Goal: Task Accomplishment & Management: Manage account settings

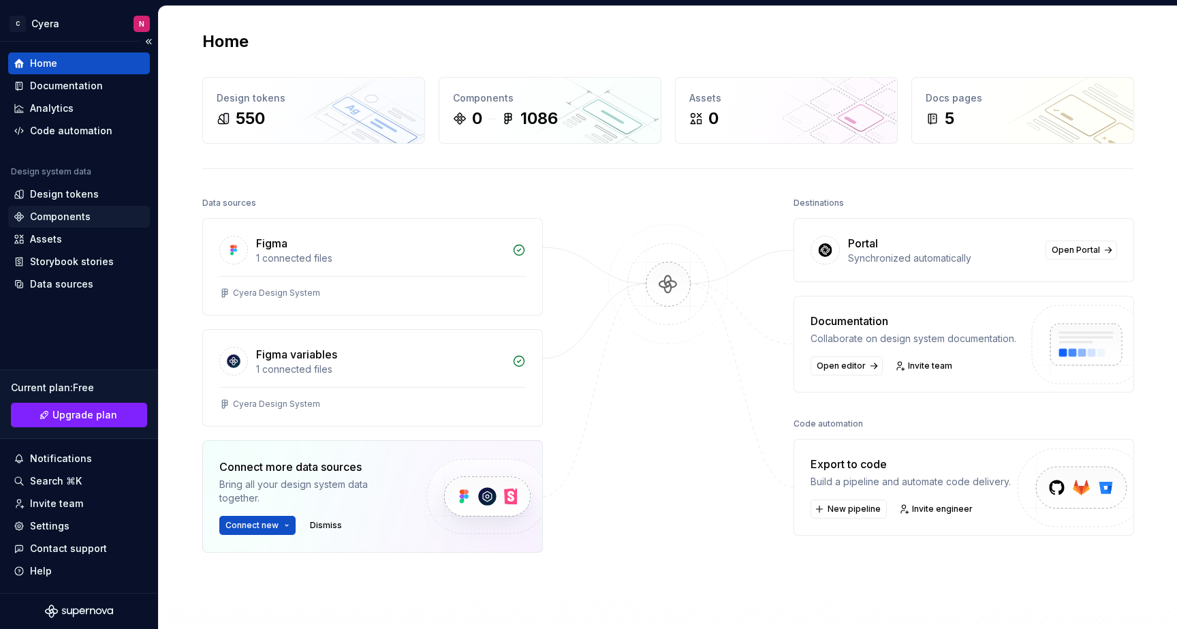
click at [89, 221] on div "Components" at bounding box center [79, 217] width 131 height 14
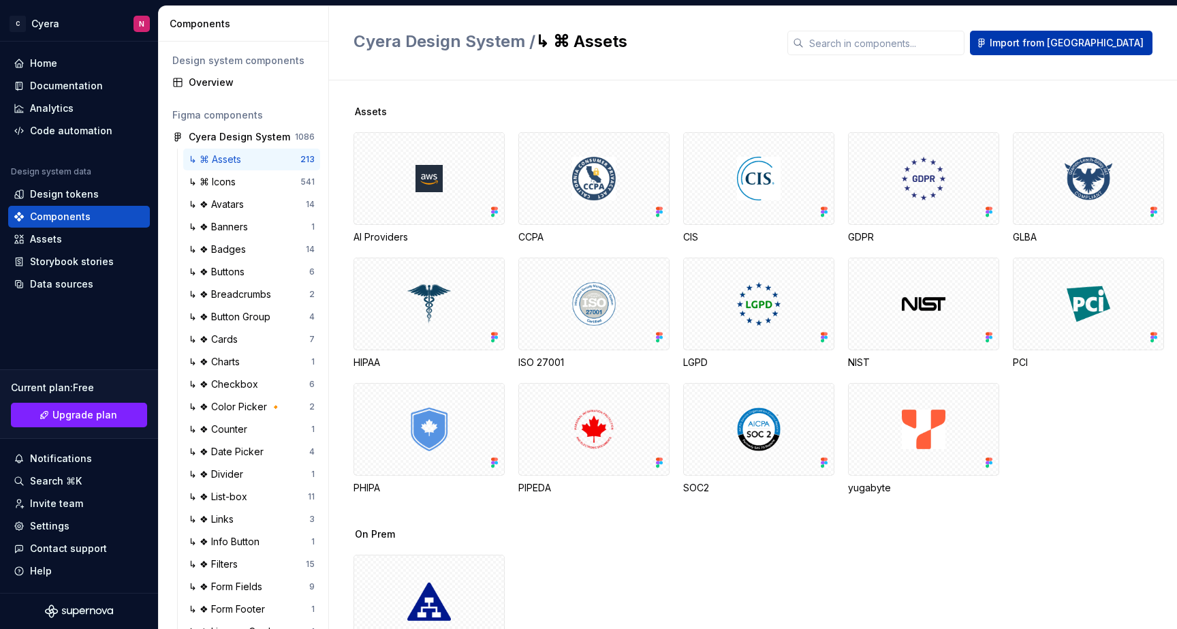
click at [1090, 50] on button "Import from [GEOGRAPHIC_DATA]" at bounding box center [1061, 43] width 183 height 25
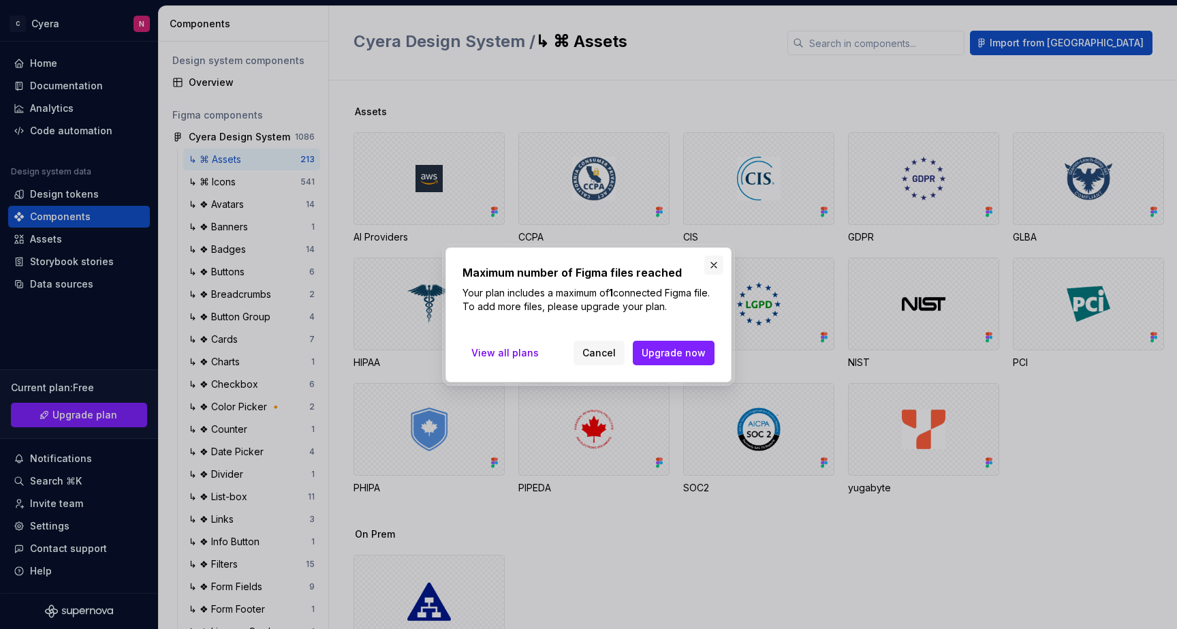
click at [718, 264] on button "button" at bounding box center [713, 264] width 19 height 19
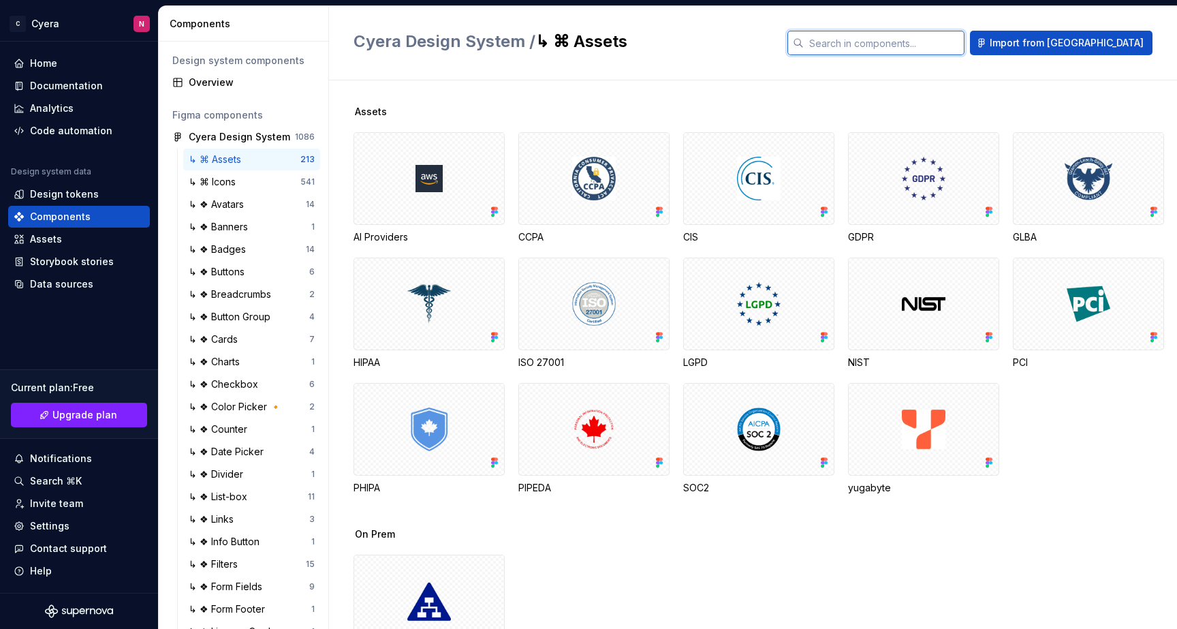
click at [945, 51] on input "text" at bounding box center [884, 43] width 161 height 25
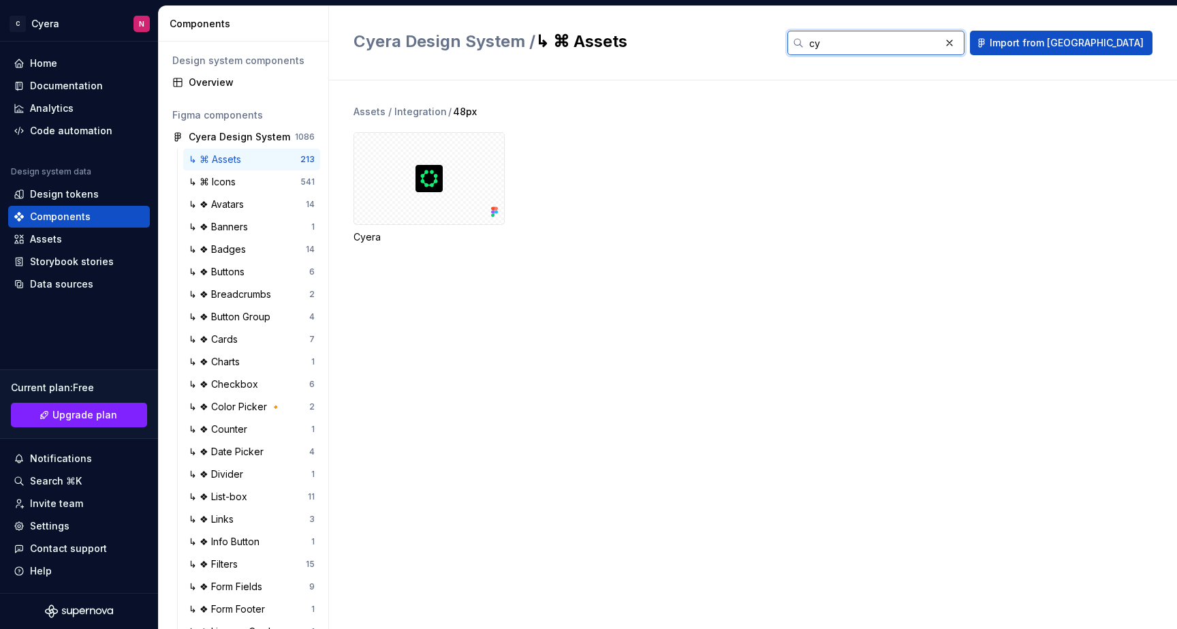
type input "cye"
drag, startPoint x: 968, startPoint y: 34, endPoint x: 847, endPoint y: 35, distance: 121.2
click at [847, 35] on div "Cyera Design System / ↳ ⌘ Assets cye Import from Figma" at bounding box center [752, 43] width 799 height 25
drag, startPoint x: 926, startPoint y: 37, endPoint x: 849, endPoint y: 44, distance: 77.3
click at [849, 44] on div "Cyera Design System / ↳ ⌘ Assets cye Import from Figma" at bounding box center [752, 43] width 799 height 25
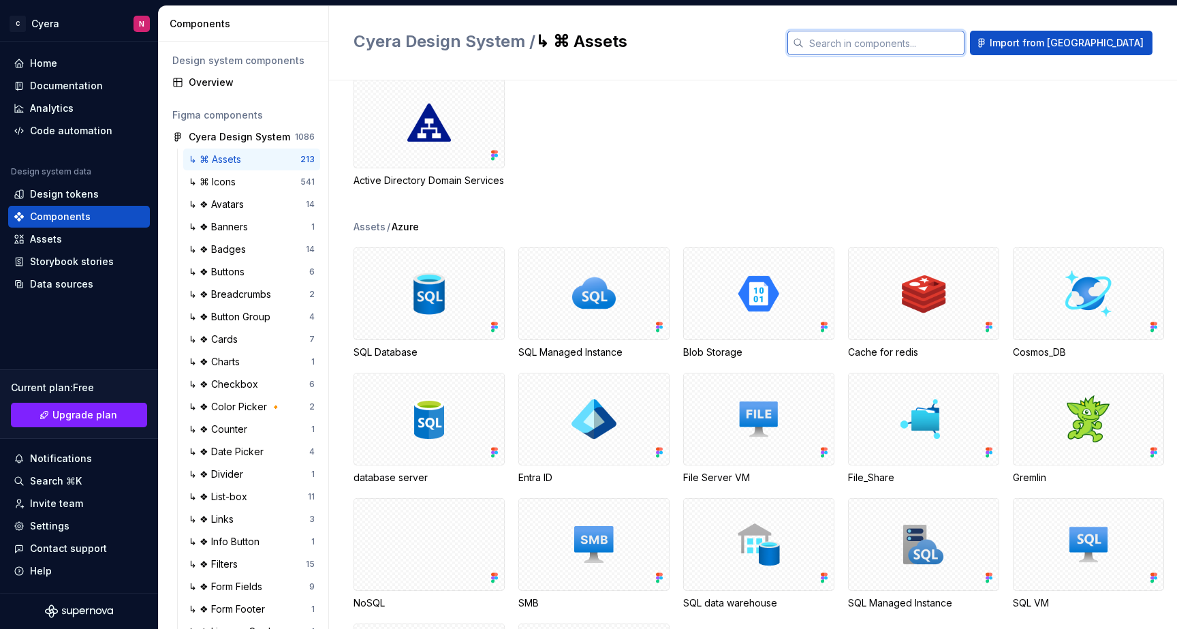
scroll to position [539, 0]
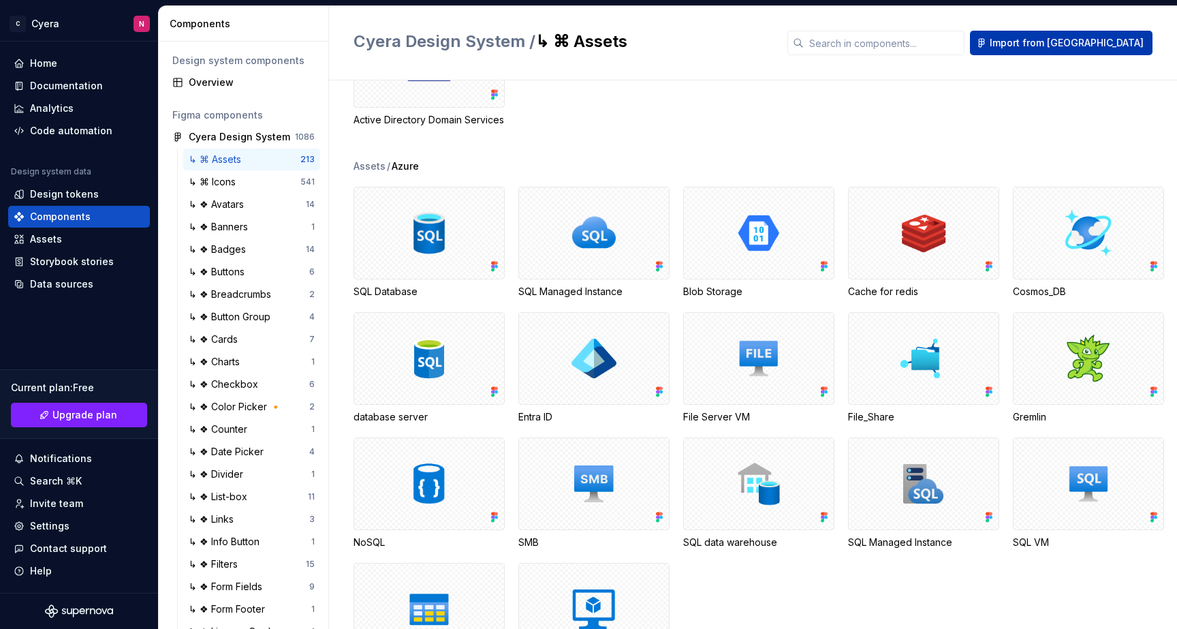
click at [1089, 46] on span "Import from [GEOGRAPHIC_DATA]" at bounding box center [1067, 43] width 154 height 14
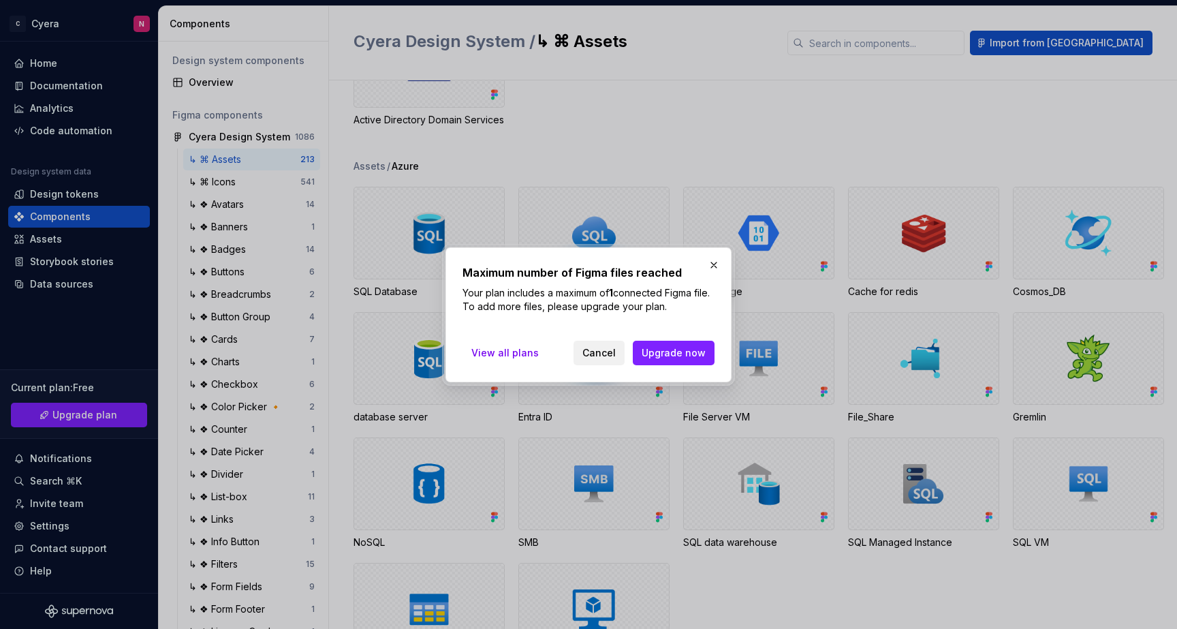
click at [596, 358] on span "Cancel" at bounding box center [598, 353] width 33 height 14
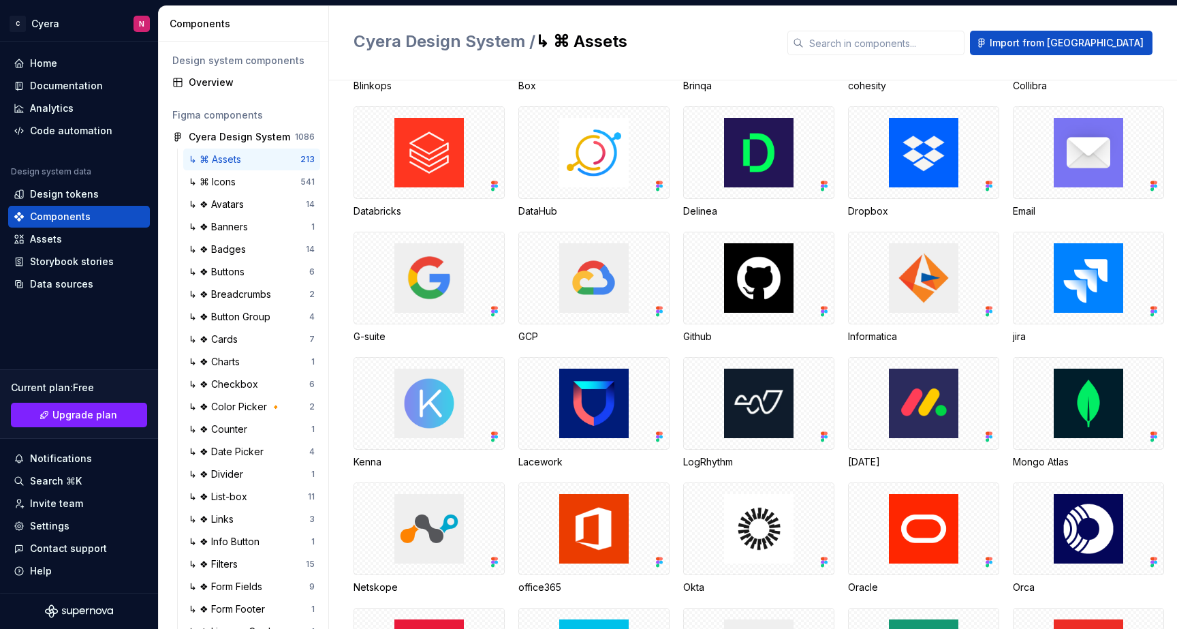
scroll to position [6504, 0]
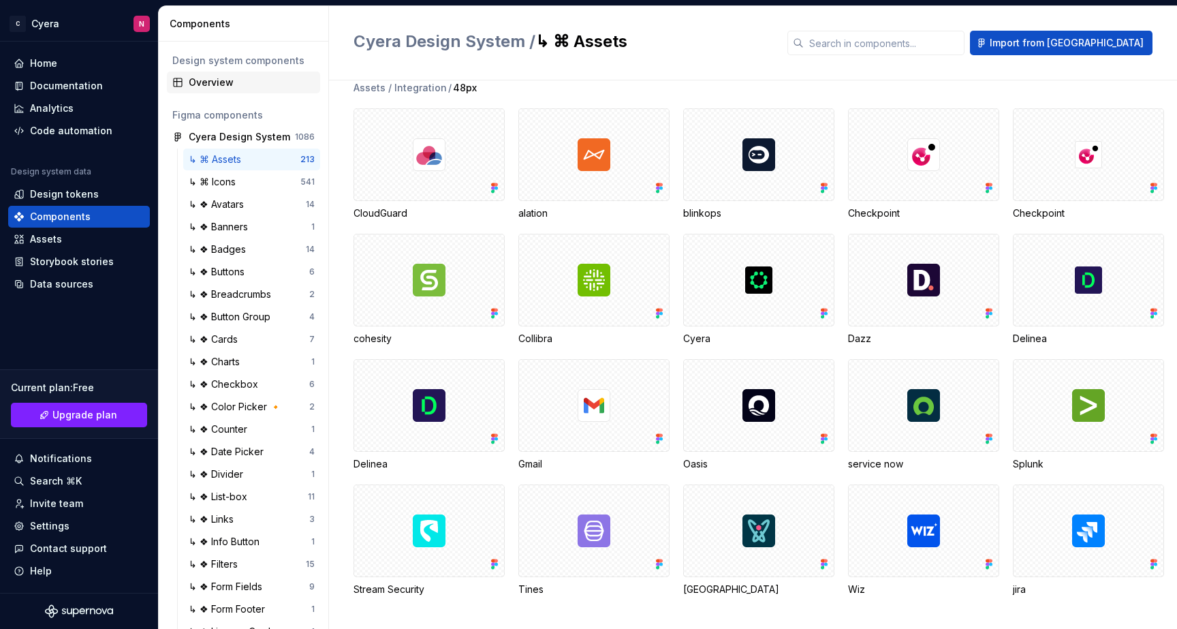
click at [214, 81] on div "Overview" at bounding box center [252, 83] width 126 height 14
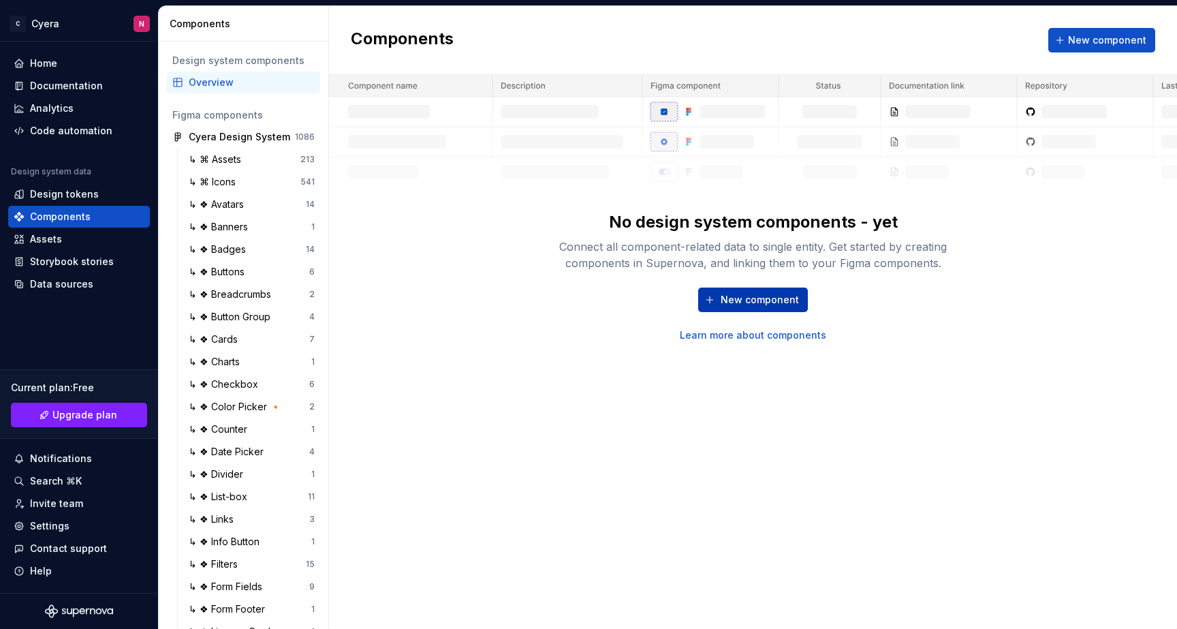
click at [728, 306] on button "New component" at bounding box center [753, 299] width 110 height 25
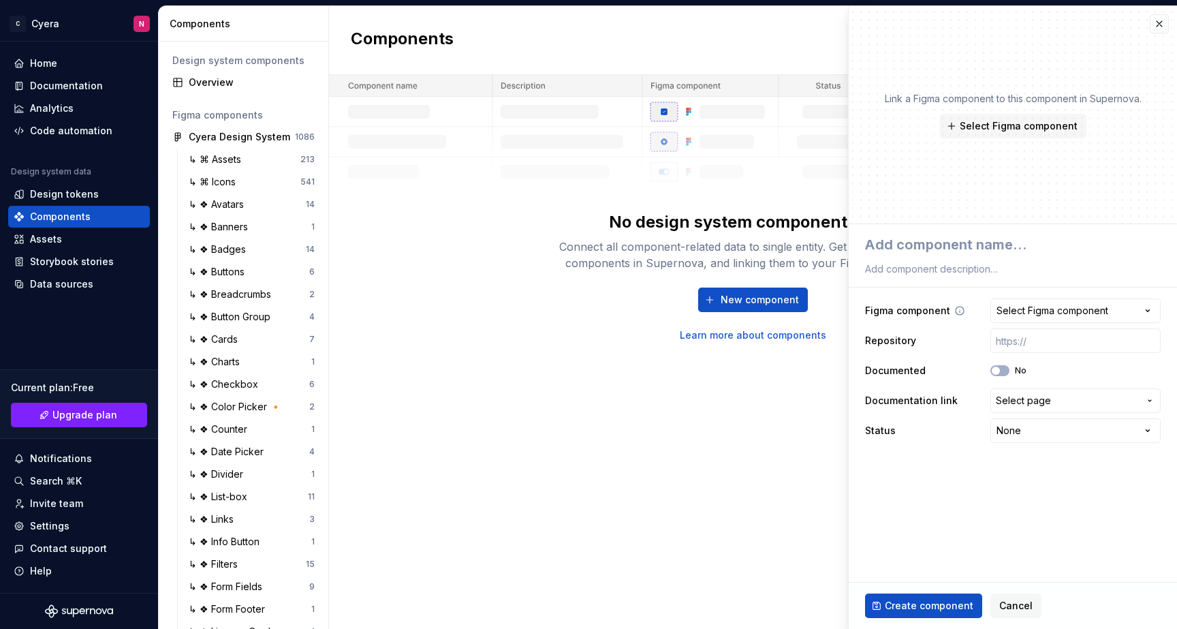
type textarea "*"
click at [1158, 28] on button "button" at bounding box center [1159, 23] width 19 height 19
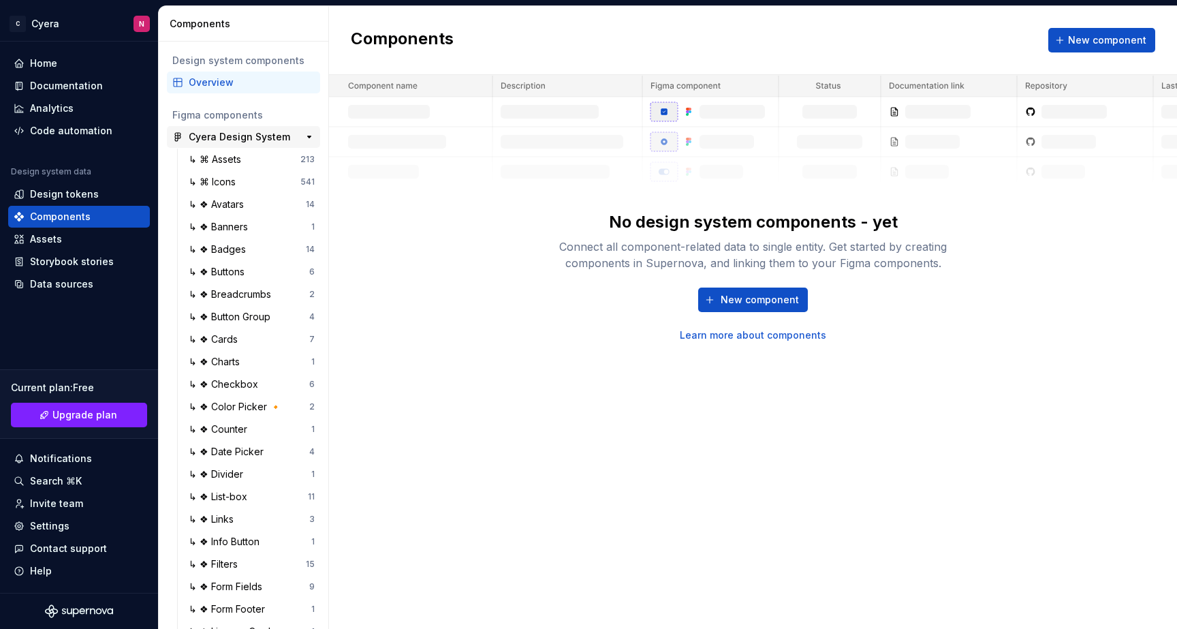
click at [240, 130] on div "Cyera Design System" at bounding box center [239, 137] width 101 height 14
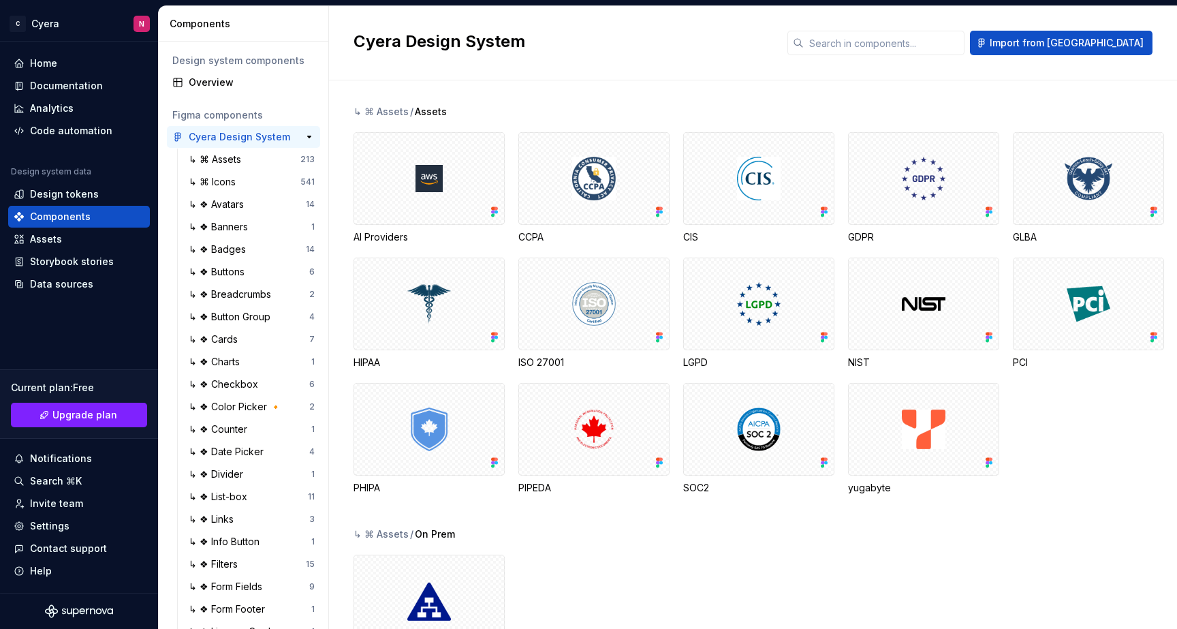
click at [249, 135] on div "Cyera Design System" at bounding box center [239, 137] width 101 height 14
click at [80, 195] on div "Design tokens" at bounding box center [64, 194] width 69 height 14
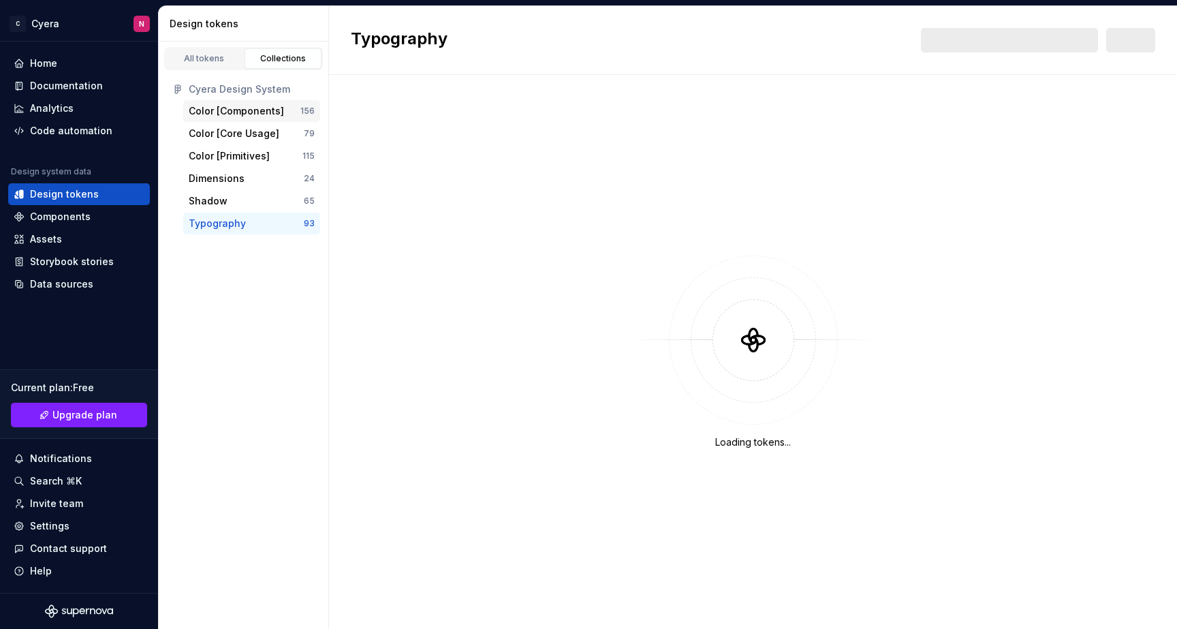
click at [241, 116] on div "Color [Components]" at bounding box center [236, 111] width 95 height 14
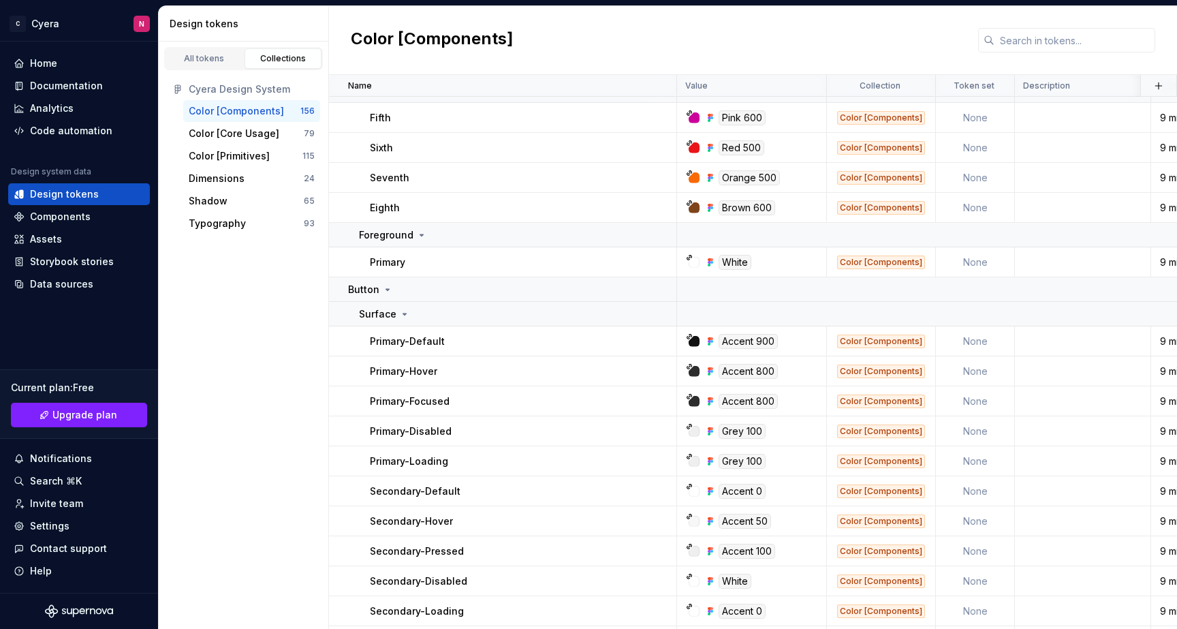
scroll to position [221, 0]
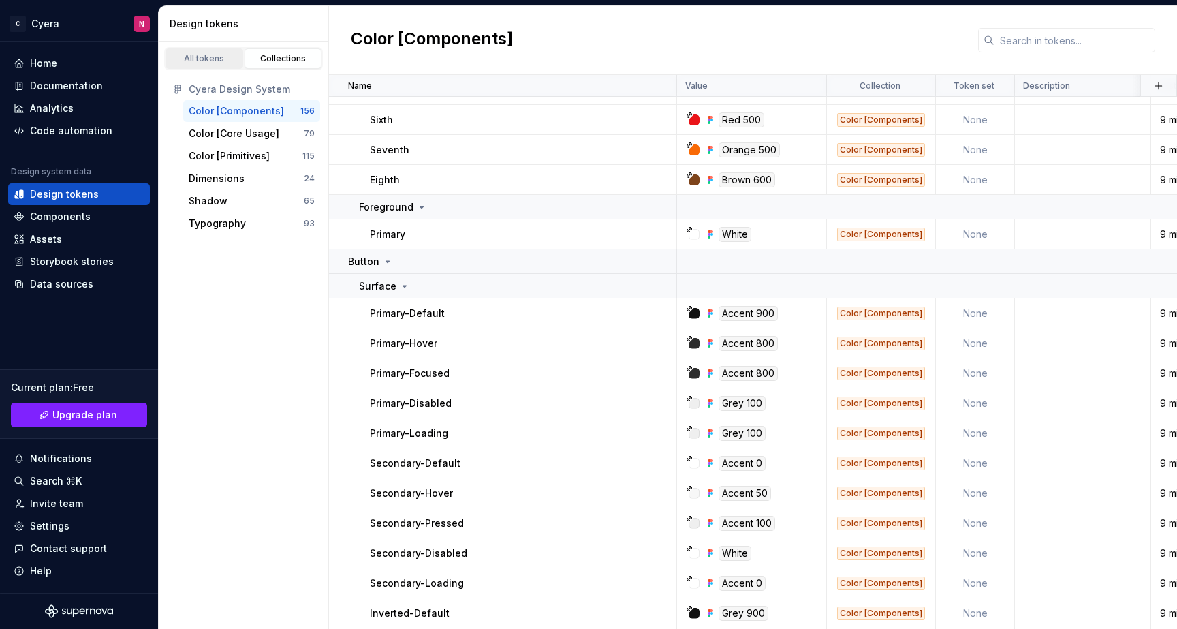
click at [198, 55] on div "All tokens" at bounding box center [204, 58] width 68 height 11
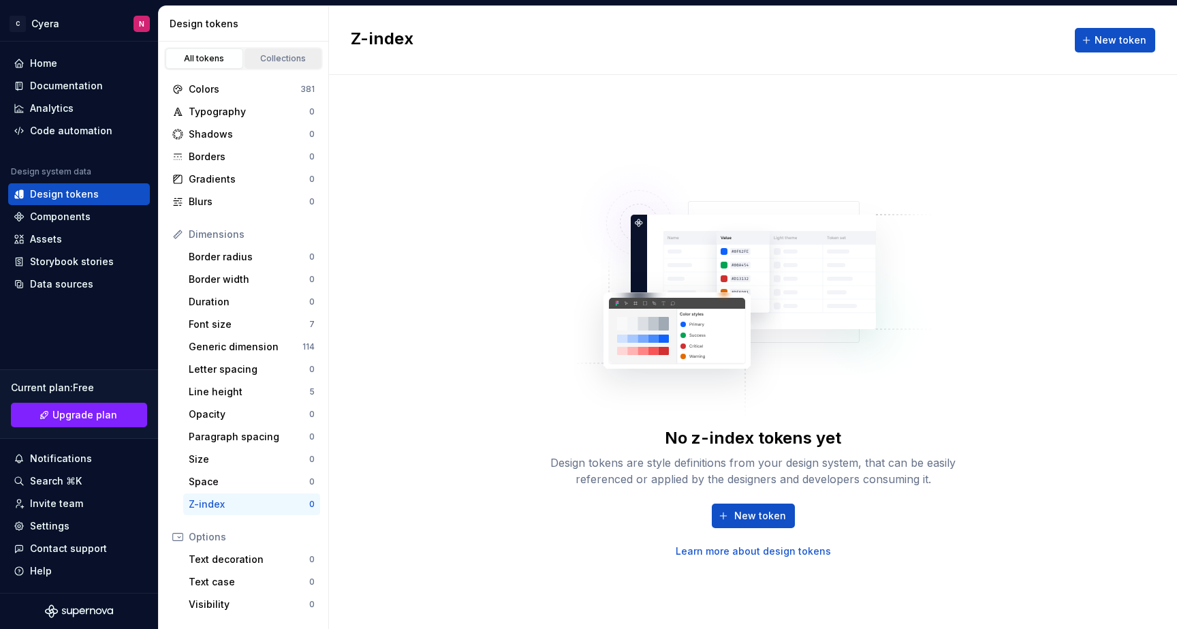
click at [264, 54] on div "Collections" at bounding box center [283, 58] width 68 height 11
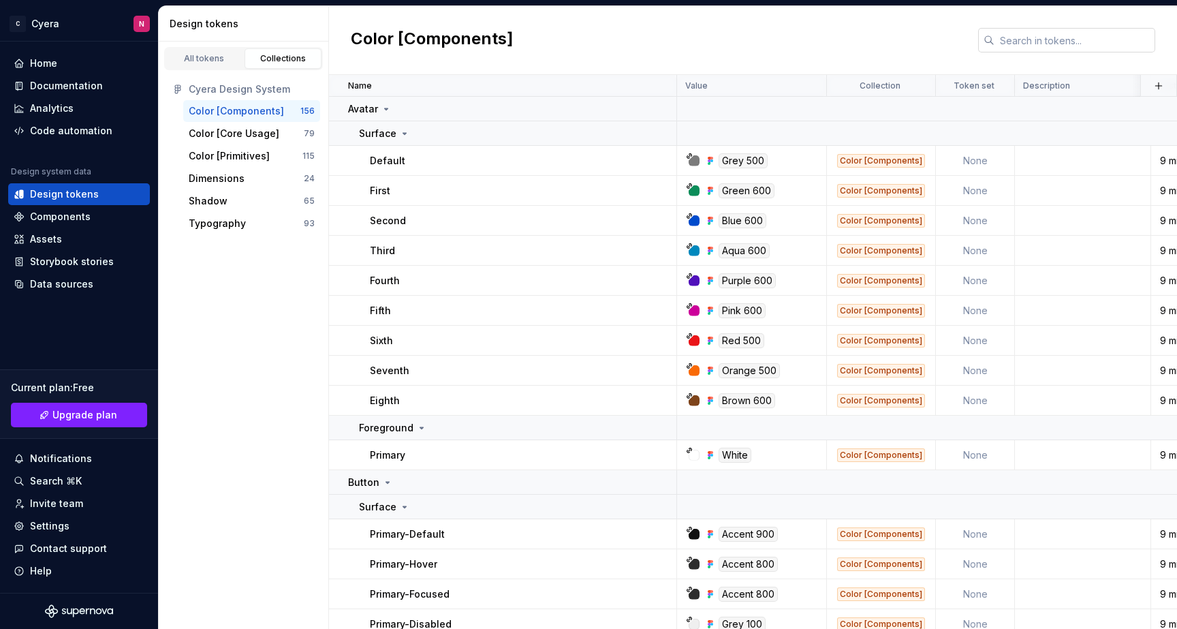
click at [1030, 32] on input "text" at bounding box center [1074, 40] width 161 height 25
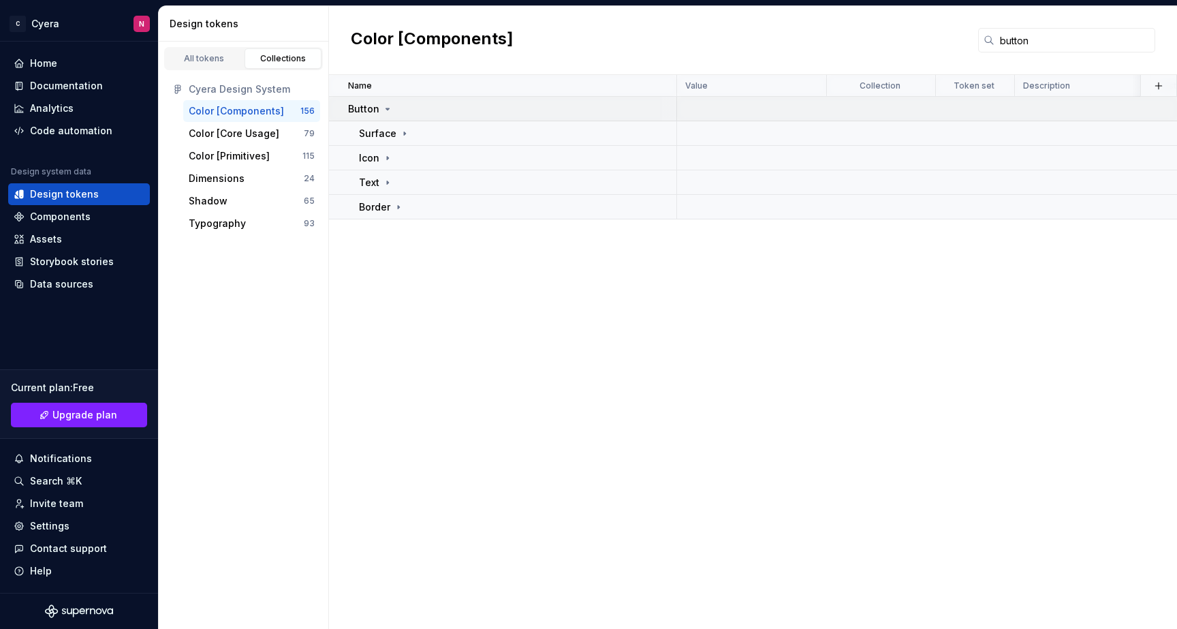
click at [616, 107] on div "Button" at bounding box center [512, 109] width 328 height 14
click at [616, 108] on div "Button" at bounding box center [512, 109] width 328 height 14
click at [1060, 36] on input "button" at bounding box center [1074, 40] width 161 height 25
type input "avatar"
click at [454, 146] on td "Foreground" at bounding box center [503, 158] width 348 height 25
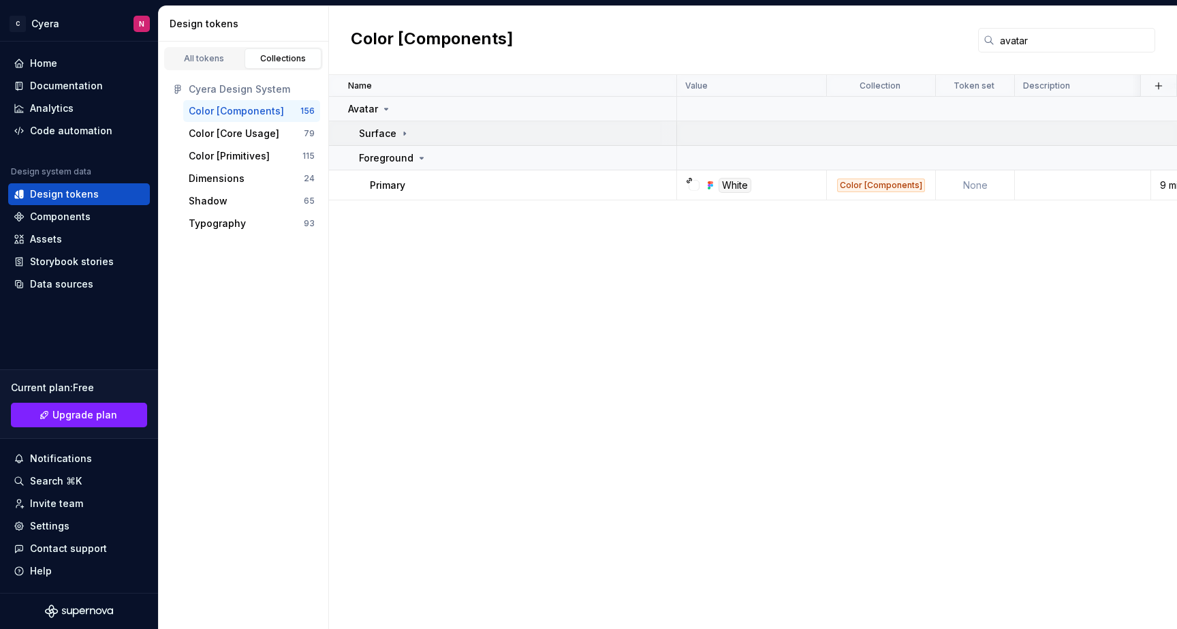
click at [441, 138] on div "Surface" at bounding box center [517, 134] width 317 height 14
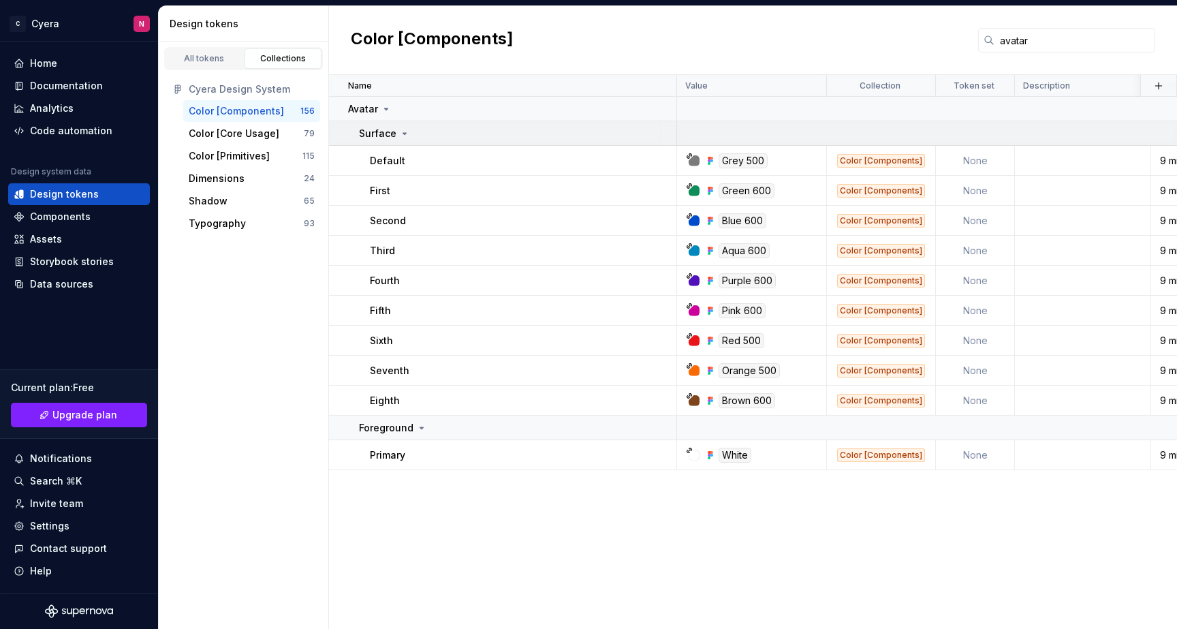
click at [441, 139] on div "Surface" at bounding box center [517, 134] width 317 height 14
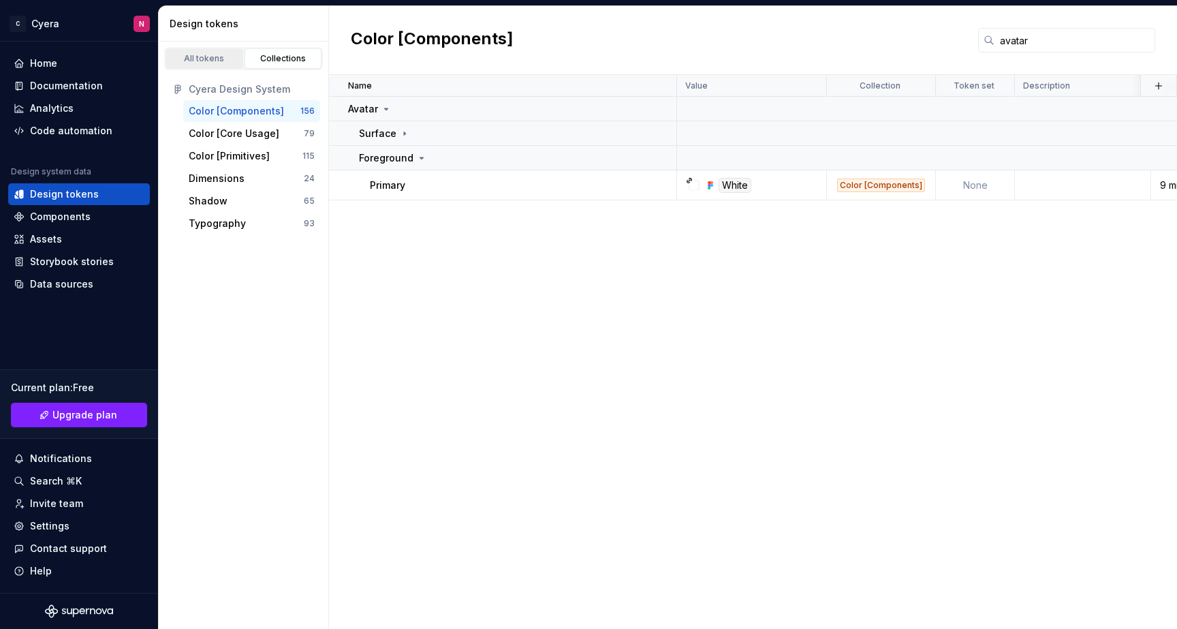
click at [222, 61] on div "All tokens" at bounding box center [204, 58] width 68 height 11
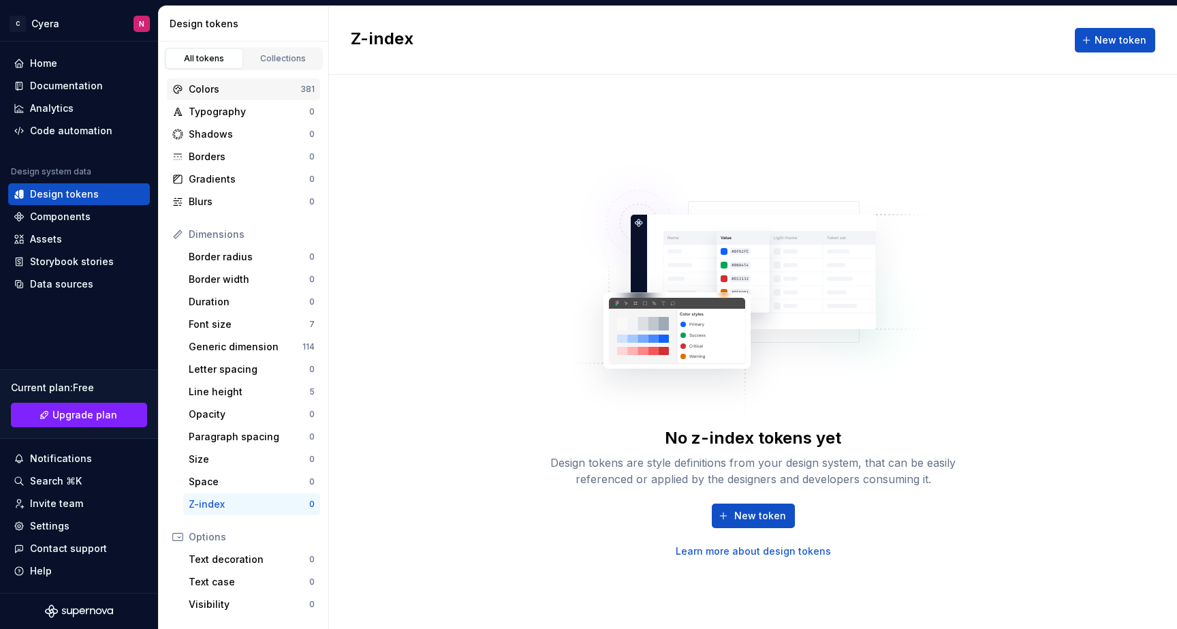
click at [262, 96] on div "Colors 381" at bounding box center [243, 89] width 153 height 22
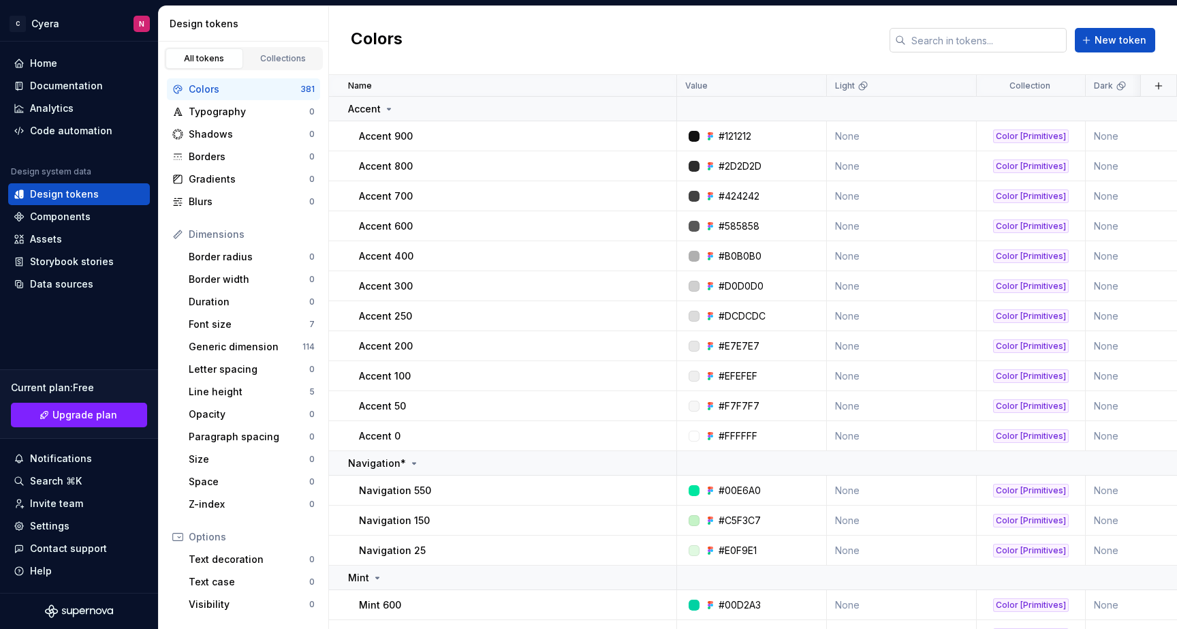
click at [1001, 51] on input "text" at bounding box center [986, 40] width 161 height 25
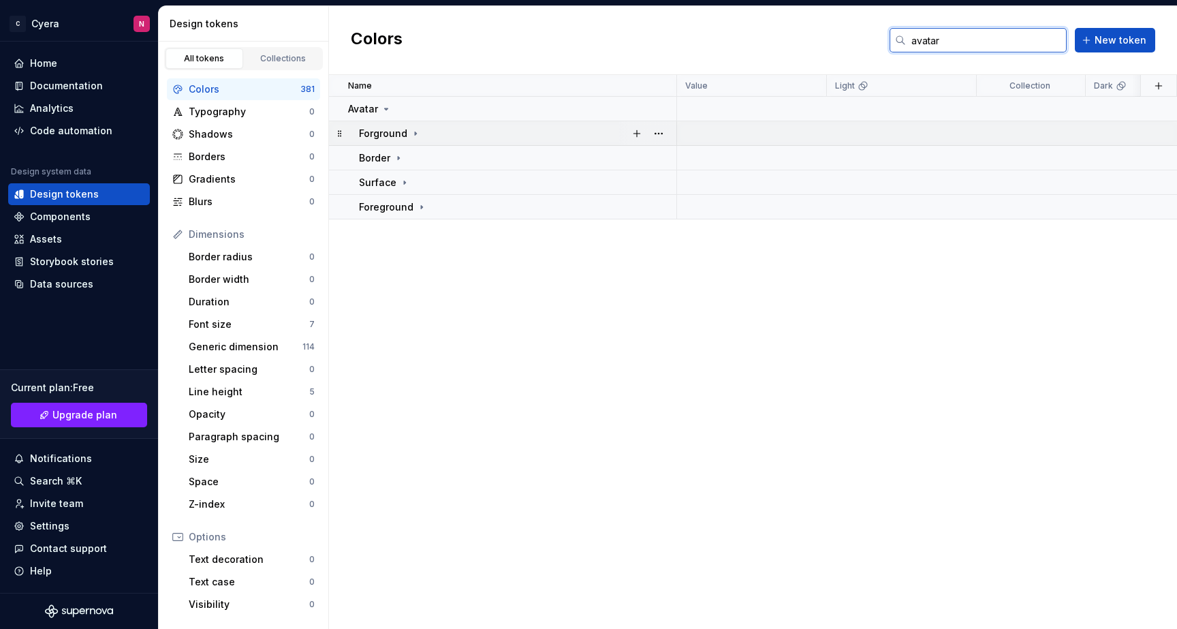
type input "avatar"
click at [472, 134] on div "Forground" at bounding box center [517, 134] width 317 height 14
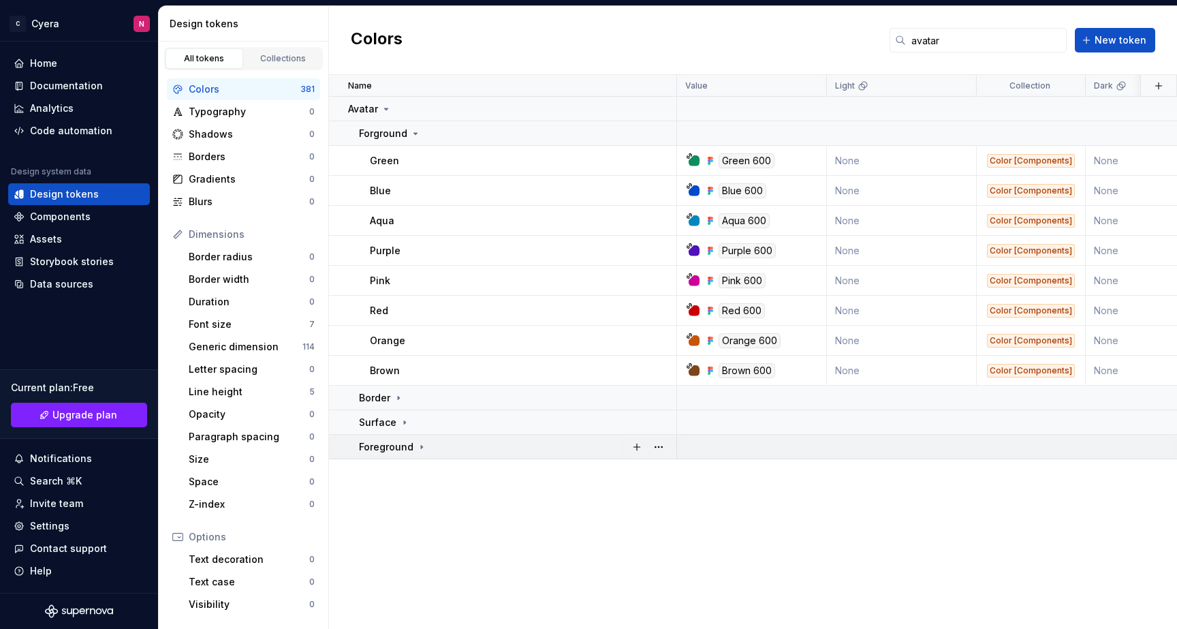
click at [439, 450] on div "Foreground" at bounding box center [517, 447] width 317 height 14
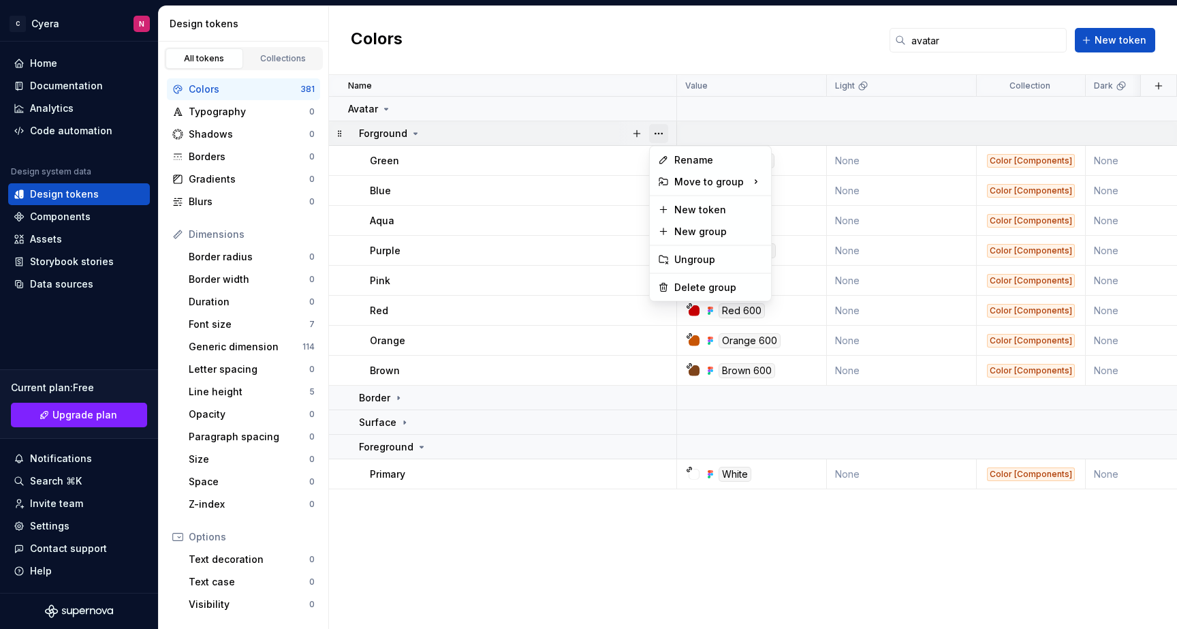
click at [661, 130] on button "button" at bounding box center [658, 133] width 19 height 19
click at [705, 290] on div "Delete group" at bounding box center [718, 288] width 89 height 14
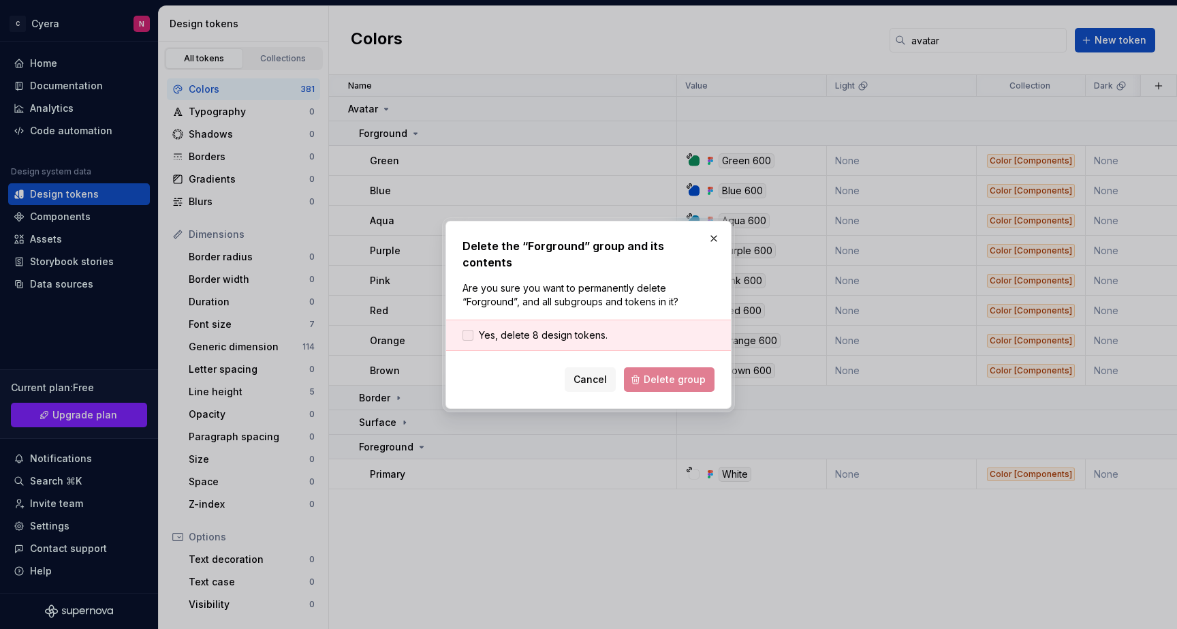
click at [462, 330] on div at bounding box center [467, 335] width 11 height 11
click at [686, 375] on span "Delete group" at bounding box center [675, 380] width 62 height 14
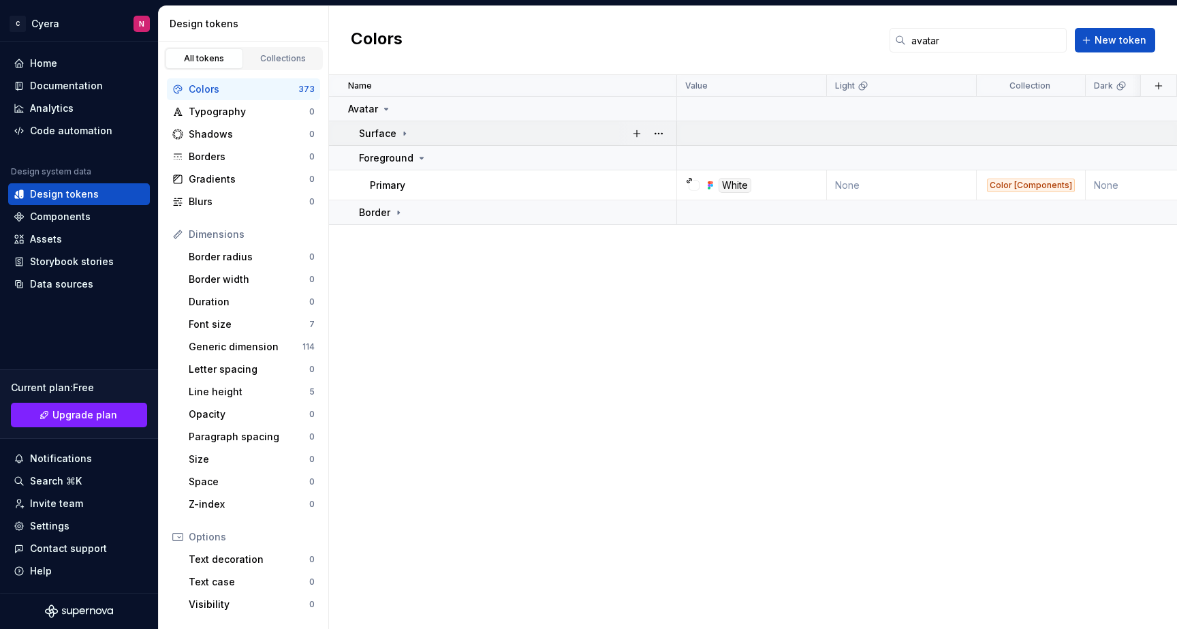
click at [434, 138] on div "Surface" at bounding box center [517, 134] width 317 height 14
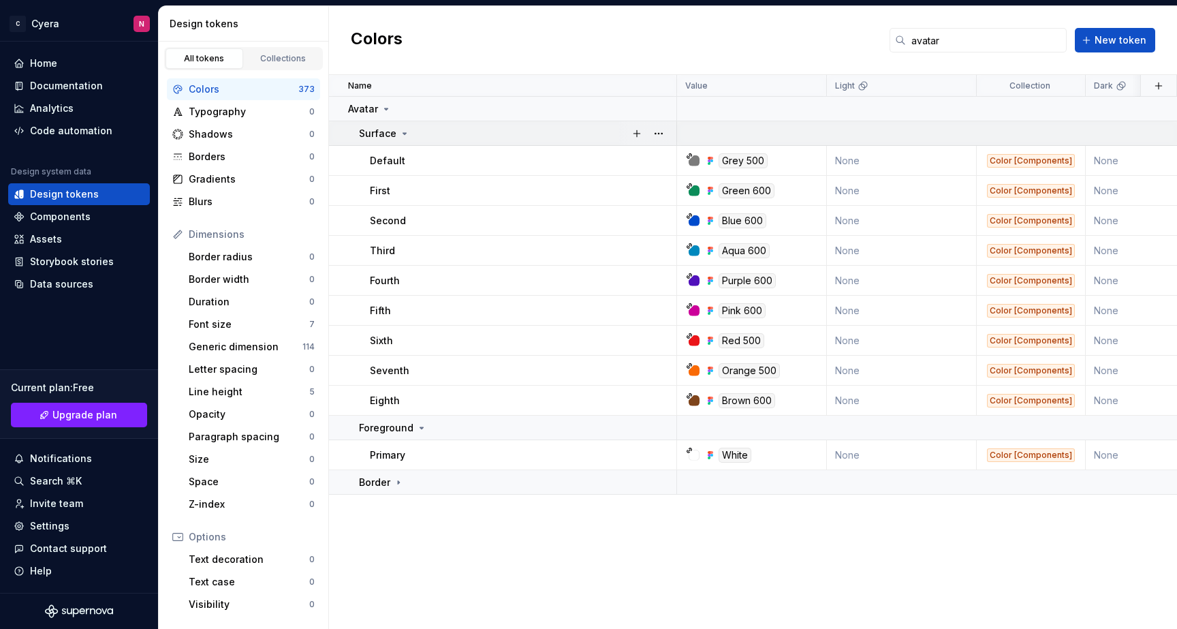
click at [434, 138] on div "Surface" at bounding box center [517, 134] width 317 height 14
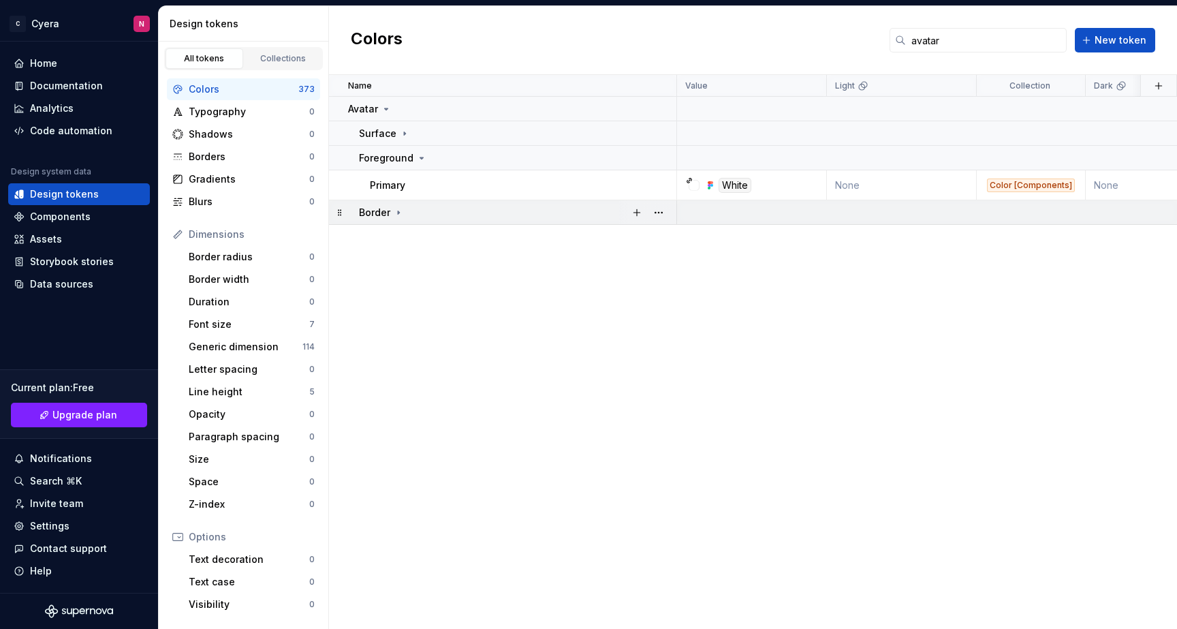
click at [415, 219] on td "Border" at bounding box center [503, 212] width 348 height 25
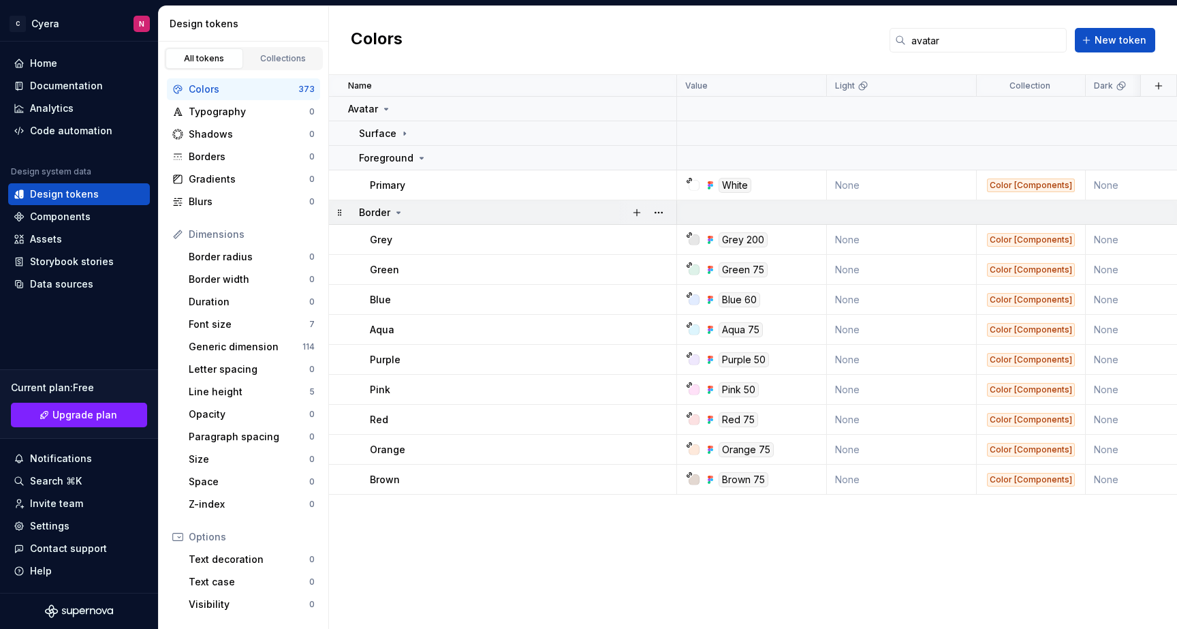
click at [416, 221] on td "Border" at bounding box center [503, 212] width 348 height 25
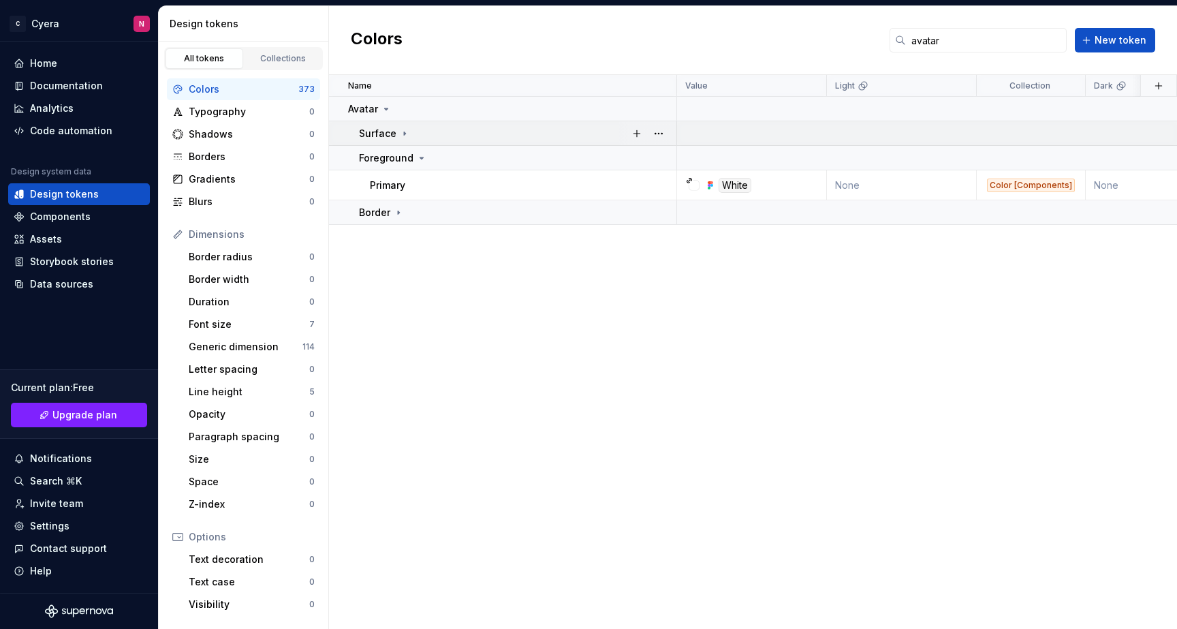
click at [402, 137] on icon at bounding box center [404, 133] width 11 height 11
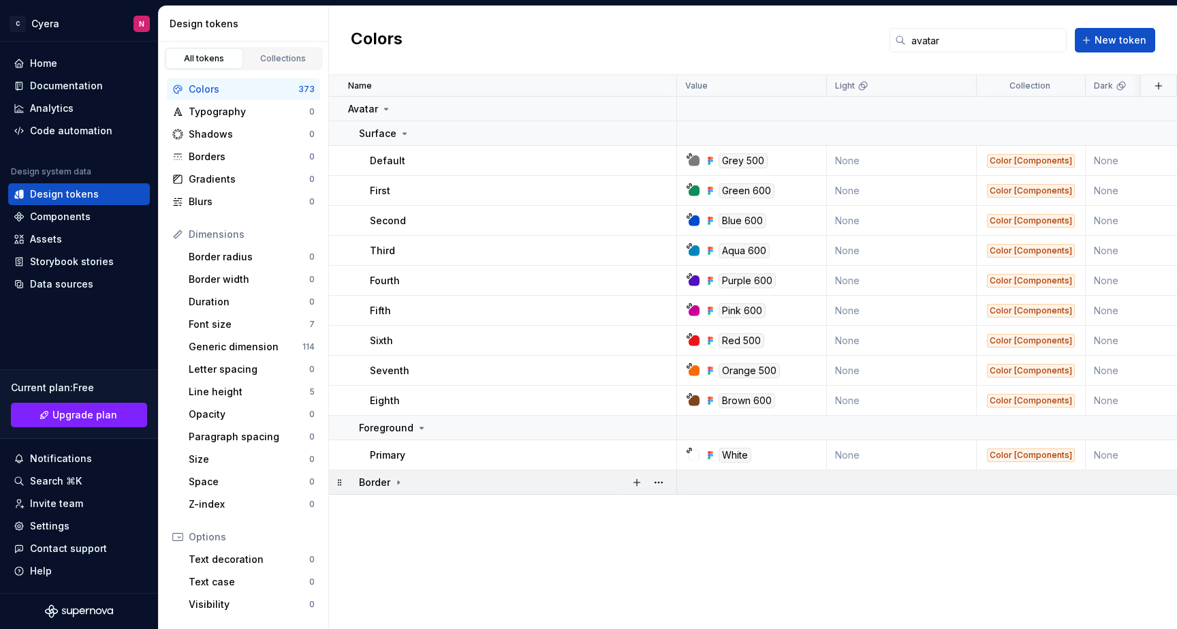
click at [400, 477] on icon at bounding box center [398, 482] width 11 height 11
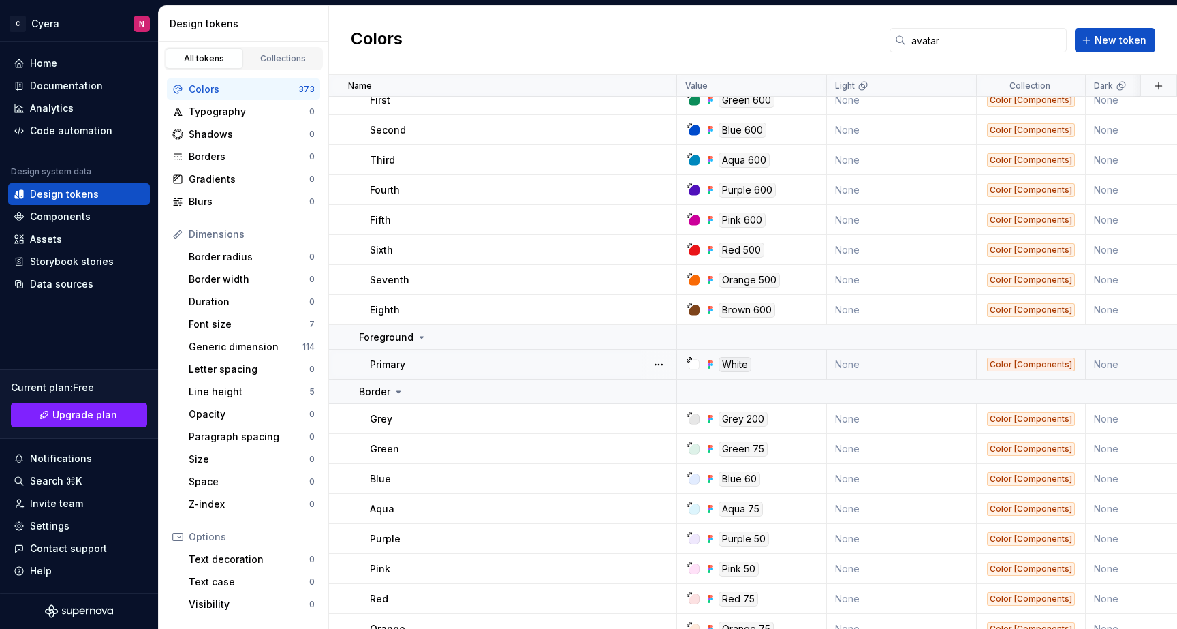
scroll to position [136, 0]
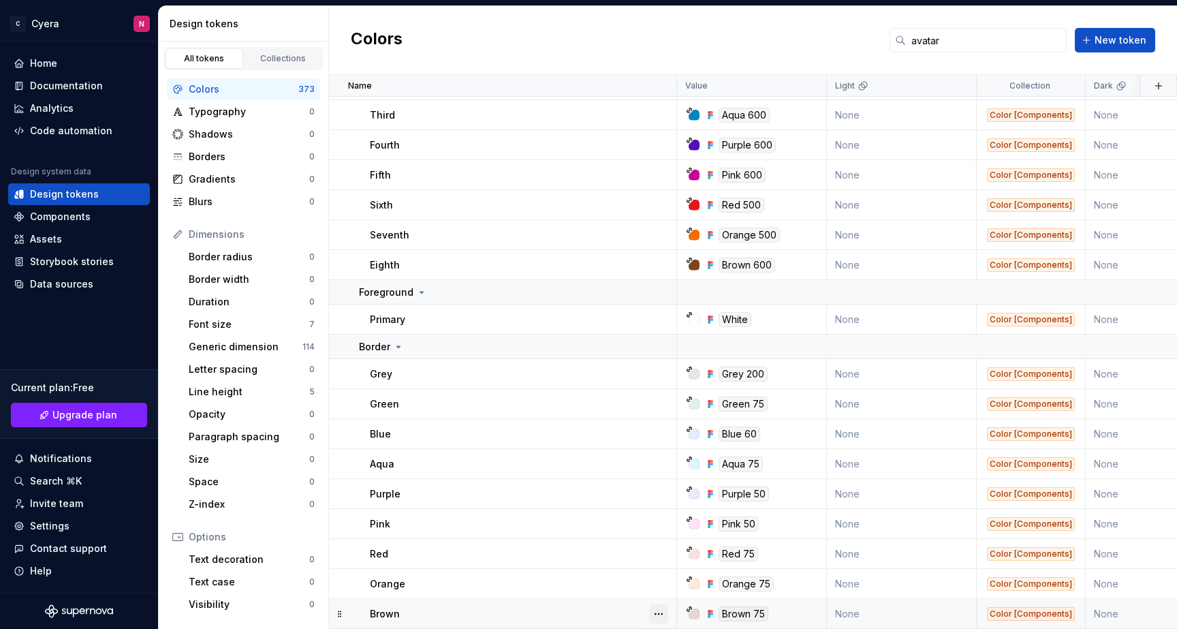
click at [656, 611] on button "button" at bounding box center [658, 613] width 19 height 19
click at [642, 582] on html "C Cyera N Home Documentation Analytics Code automation Design system data Desig…" at bounding box center [588, 314] width 1177 height 629
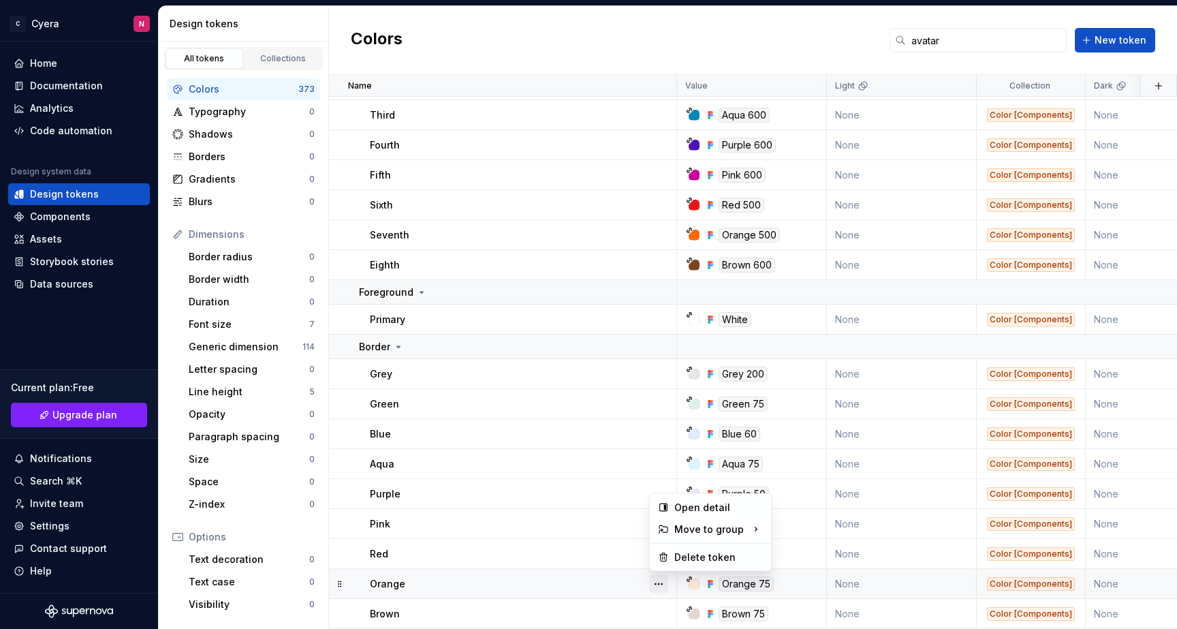
click at [654, 581] on button "button" at bounding box center [658, 583] width 19 height 19
click at [631, 533] on html "C Cyera N Home Documentation Analytics Code automation Design system data Desig…" at bounding box center [588, 314] width 1177 height 629
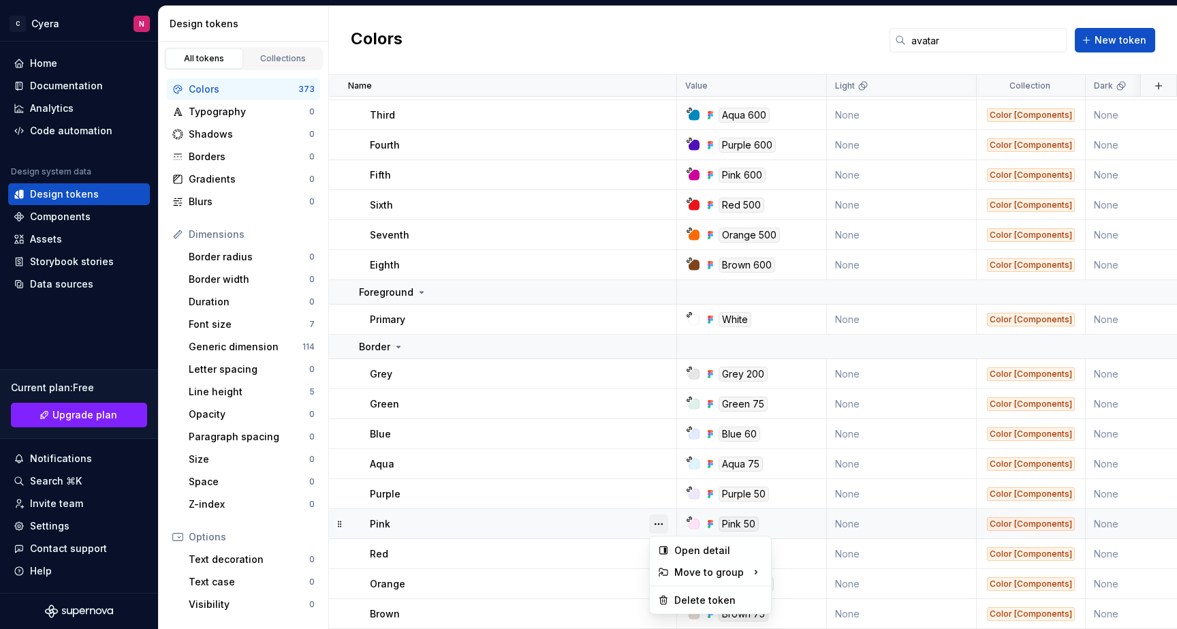
click at [651, 526] on button "button" at bounding box center [658, 523] width 19 height 19
click at [665, 485] on html "C Cyera N Home Documentation Analytics Code automation Design system data Desig…" at bounding box center [588, 314] width 1177 height 629
click at [665, 486] on button "button" at bounding box center [658, 493] width 19 height 19
click at [664, 459] on html "C Cyera N Home Documentation Analytics Code automation Design system data Desig…" at bounding box center [588, 314] width 1177 height 629
click at [664, 458] on button "button" at bounding box center [658, 463] width 19 height 19
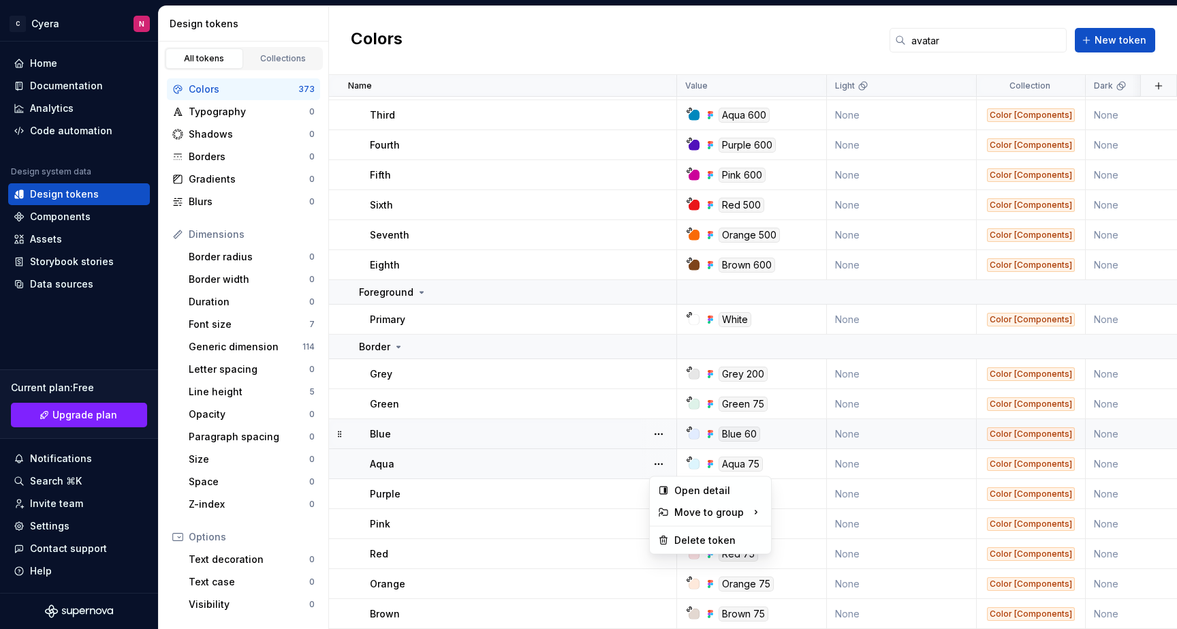
click at [661, 430] on html "C Cyera N Home Documentation Analytics Code automation Design system data Desig…" at bounding box center [588, 314] width 1177 height 629
click at [661, 373] on button "button" at bounding box center [658, 373] width 19 height 19
click at [654, 254] on div at bounding box center [658, 264] width 35 height 29
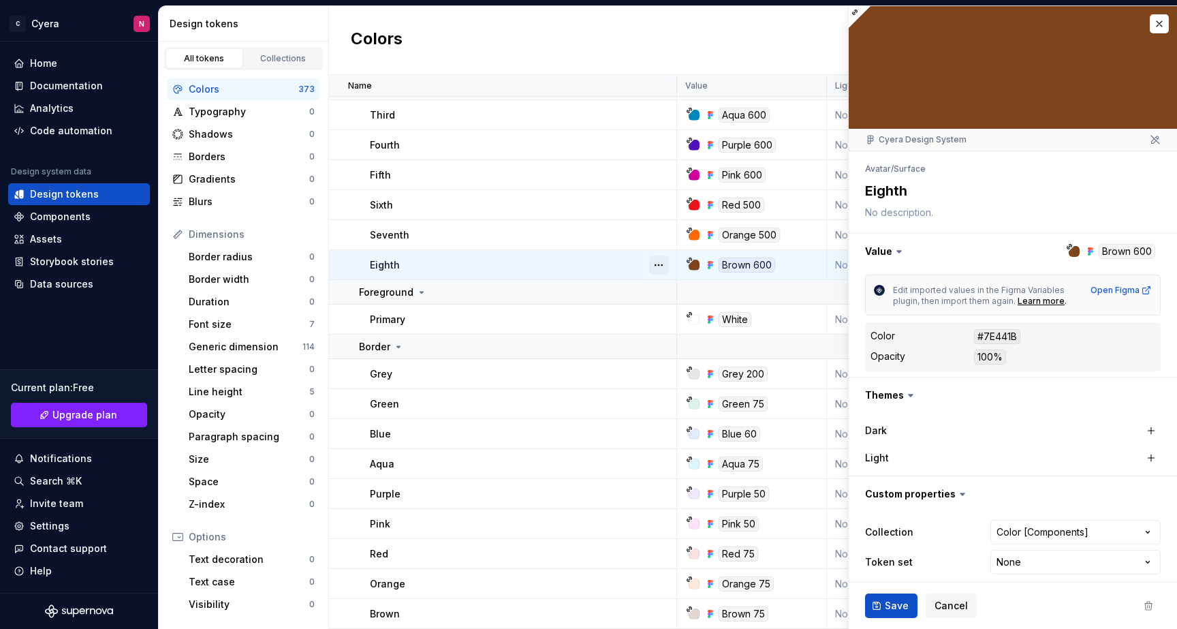
click at [662, 266] on button "button" at bounding box center [658, 264] width 19 height 19
click at [601, 331] on html "C Cyera N Home Documentation Analytics Code automation Design system data Desig…" at bounding box center [588, 314] width 1177 height 629
click at [665, 377] on button "button" at bounding box center [658, 373] width 19 height 19
click at [579, 415] on html "C Cyera N Home Documentation Analytics Code automation Design system data Desig…" at bounding box center [588, 314] width 1177 height 629
click at [660, 410] on button "button" at bounding box center [658, 403] width 19 height 19
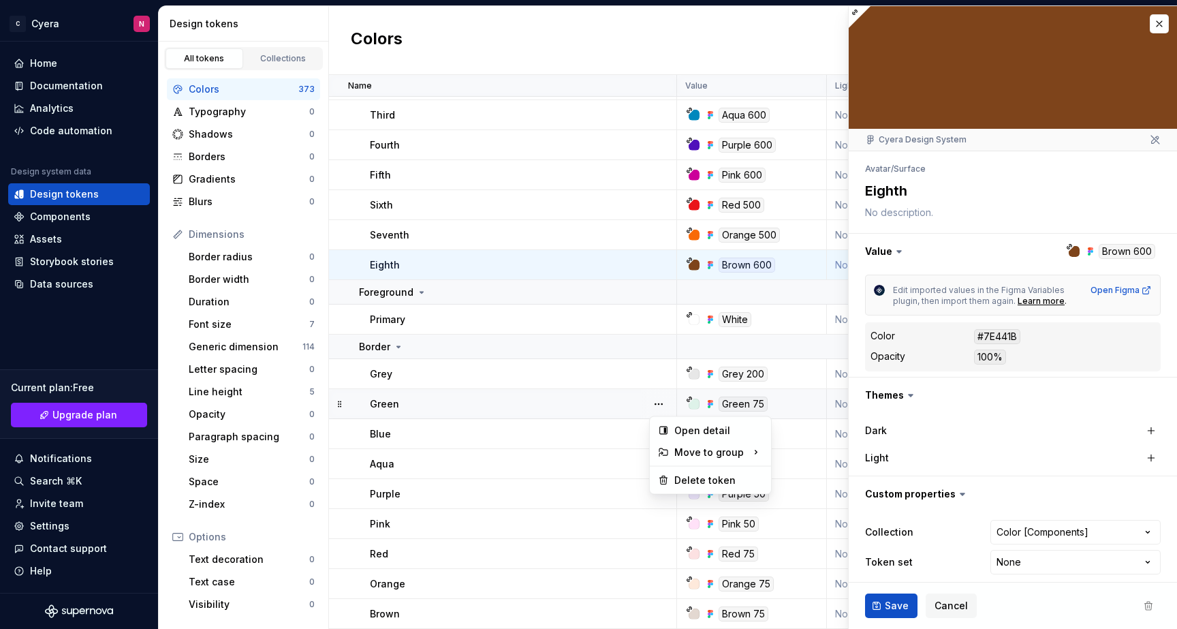
click at [618, 413] on html "C Cyera N Home Documentation Analytics Code automation Design system data Desig…" at bounding box center [588, 314] width 1177 height 629
click at [660, 439] on button "button" at bounding box center [658, 433] width 19 height 19
click at [659, 439] on button "button" at bounding box center [658, 433] width 19 height 19
click at [659, 473] on div at bounding box center [658, 463] width 35 height 29
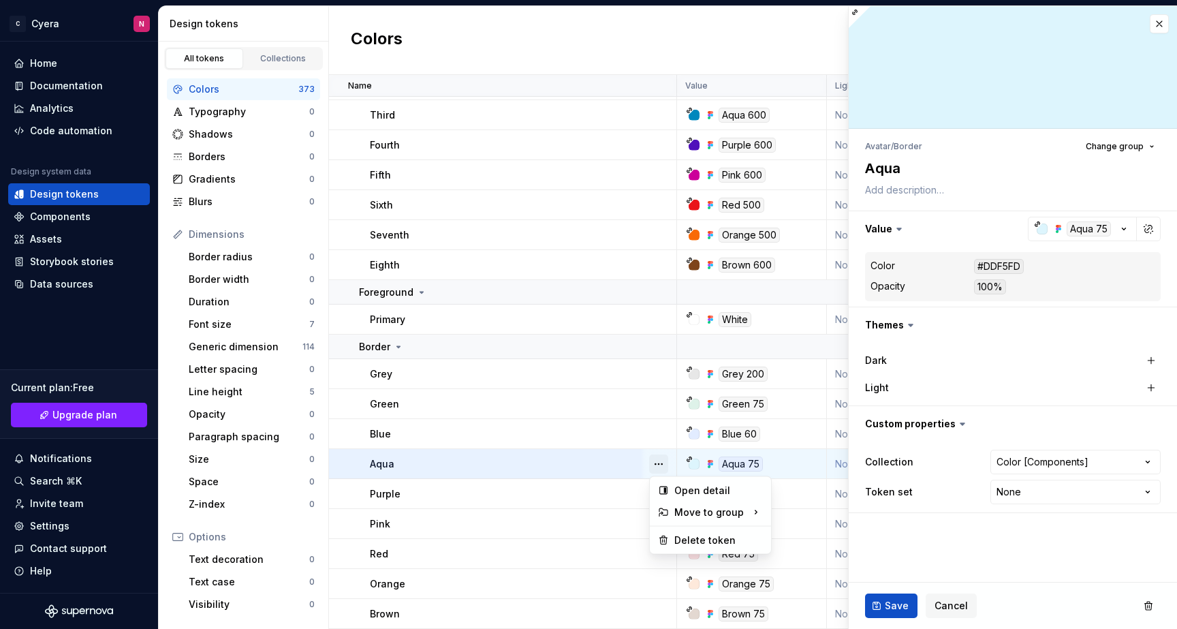
click at [659, 460] on button "button" at bounding box center [658, 463] width 19 height 19
click at [622, 348] on html "C Cyera N Home Documentation Analytics Code automation Design system data Desig…" at bounding box center [588, 314] width 1177 height 629
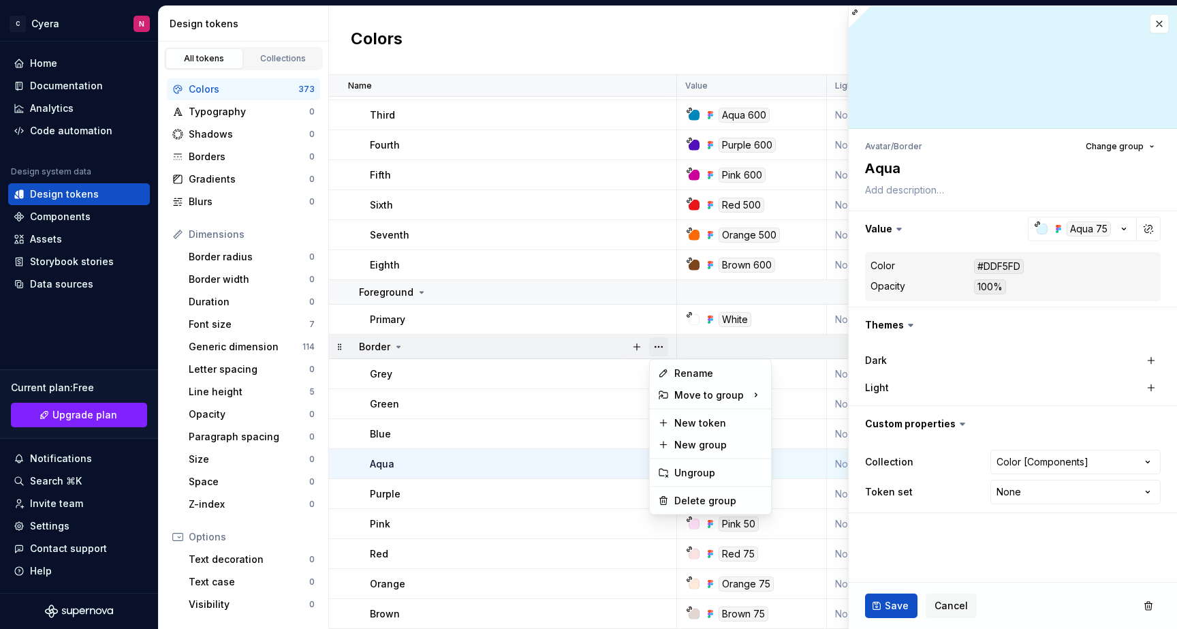
click at [663, 350] on button "button" at bounding box center [658, 346] width 19 height 19
click at [698, 498] on div "Delete group" at bounding box center [718, 501] width 89 height 14
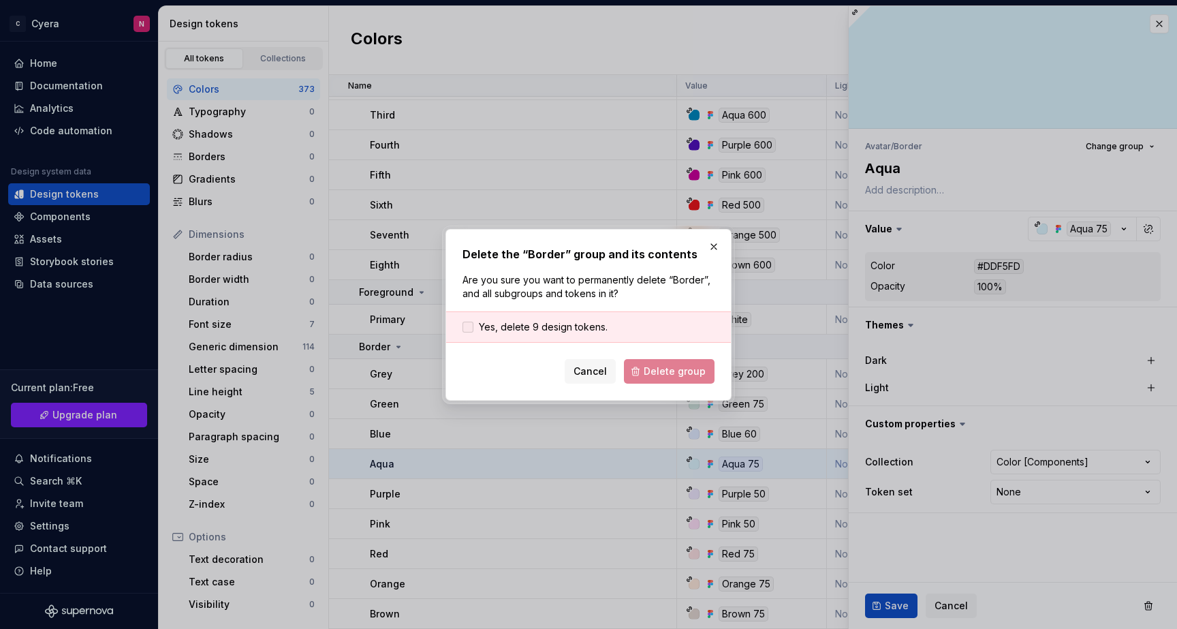
click at [586, 329] on span "Yes, delete 9 design tokens." at bounding box center [543, 327] width 129 height 14
click at [664, 378] on button "Delete group" at bounding box center [669, 371] width 91 height 25
type textarea "*"
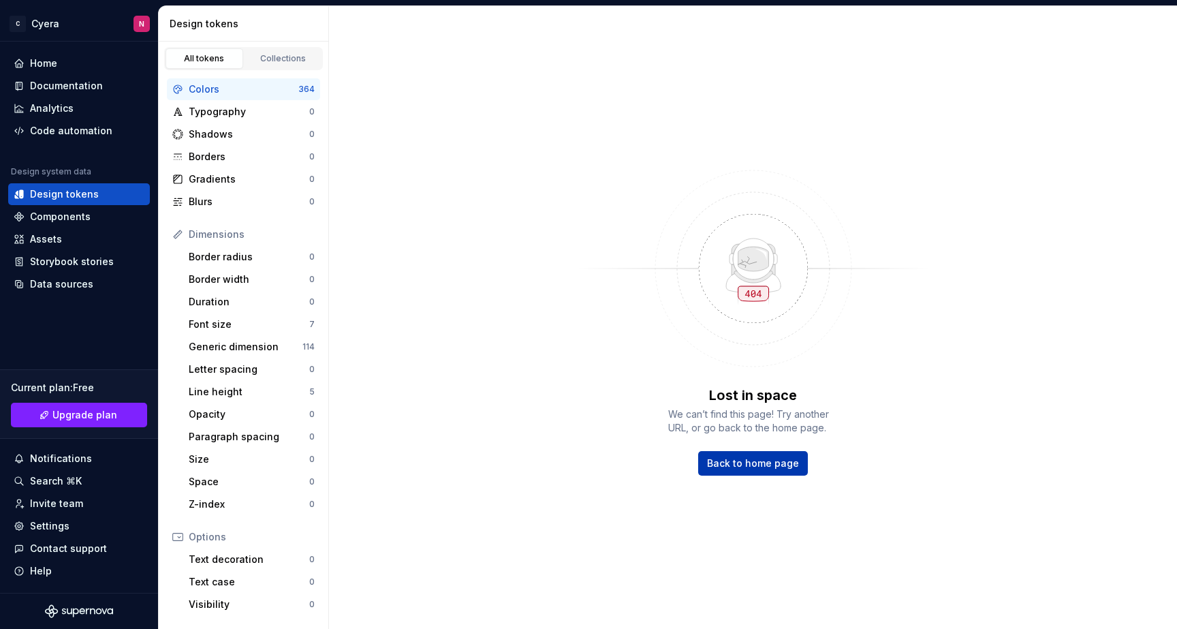
click at [715, 467] on span "Back to home page" at bounding box center [753, 463] width 92 height 14
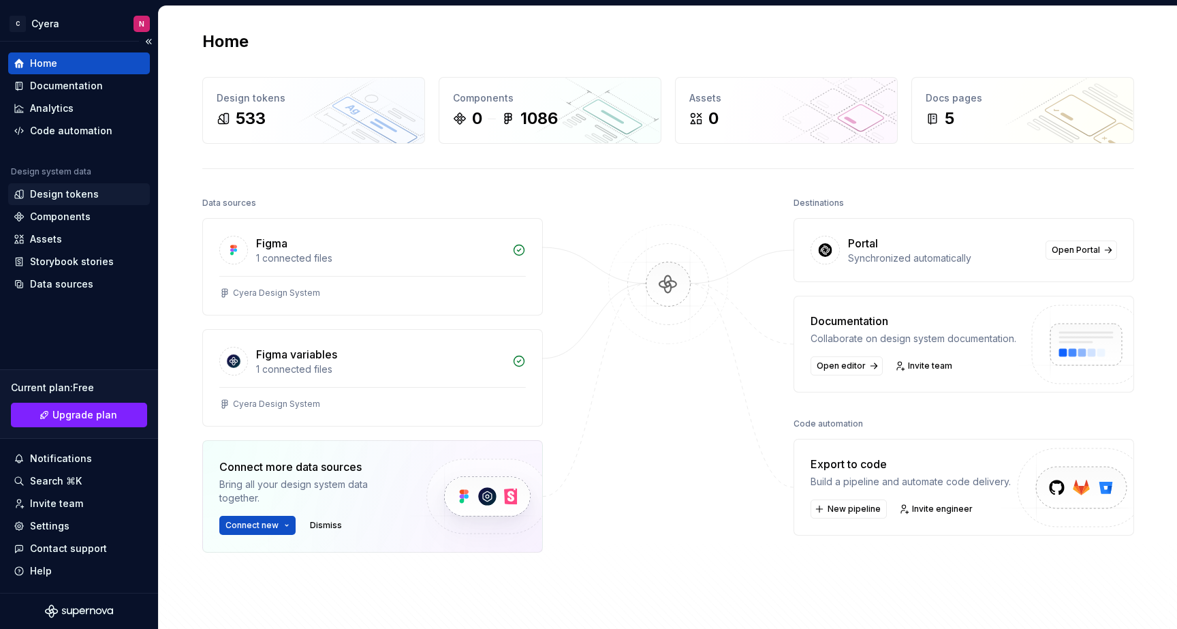
click at [107, 187] on div "Design tokens" at bounding box center [79, 194] width 142 height 22
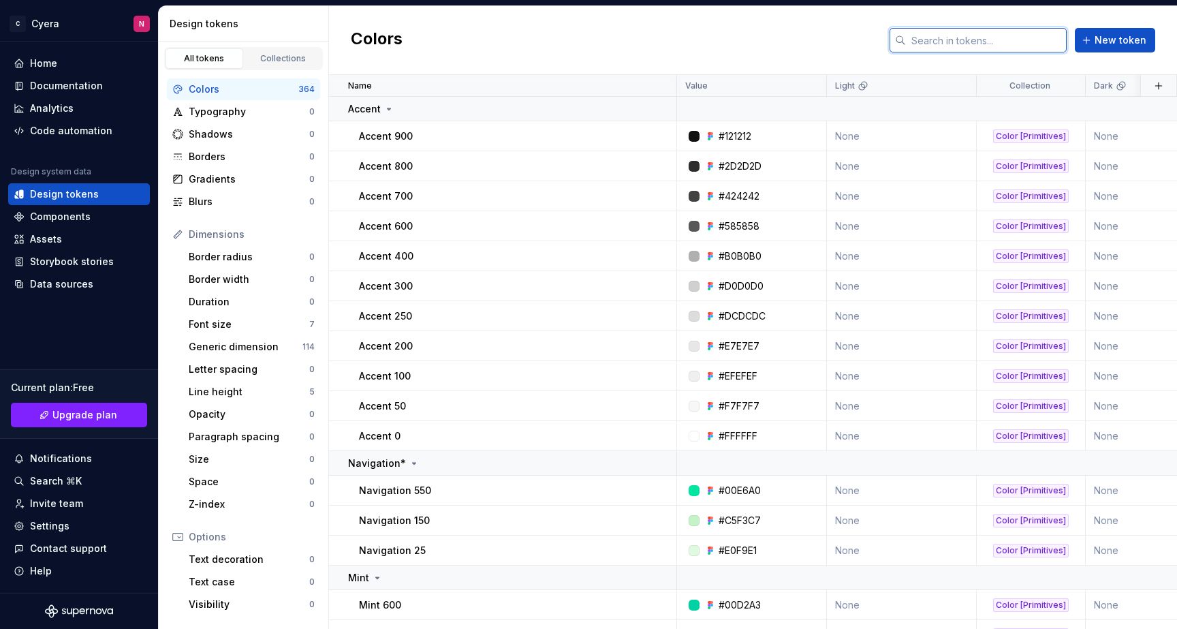
click at [974, 38] on input "text" at bounding box center [986, 40] width 161 height 25
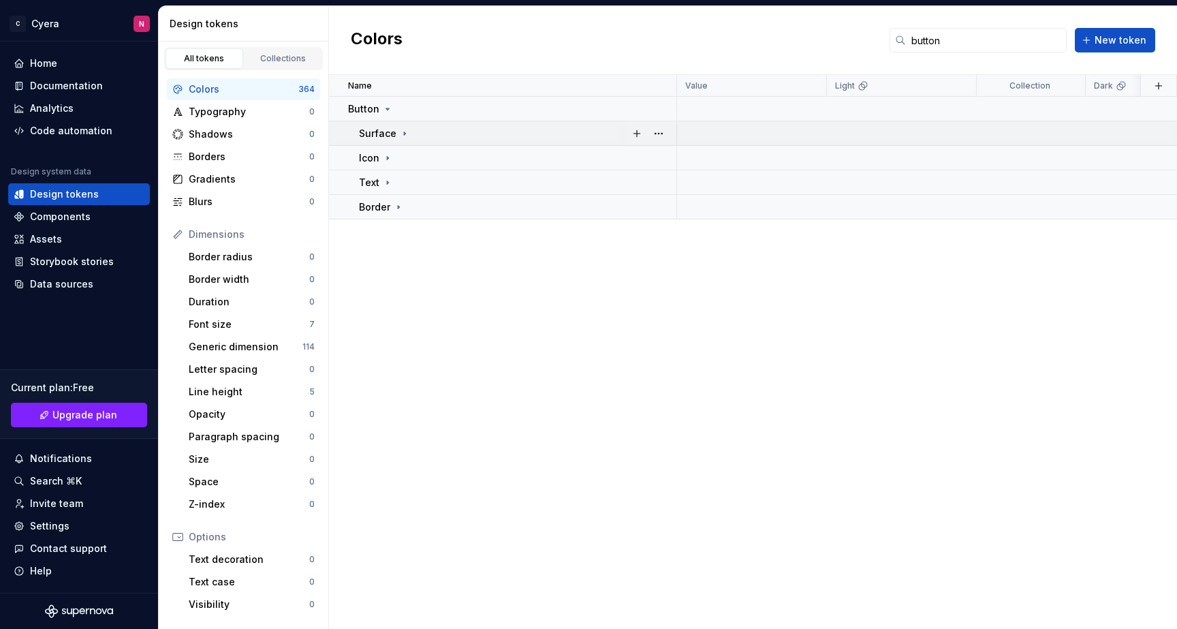
click at [521, 138] on div "Surface" at bounding box center [517, 134] width 317 height 14
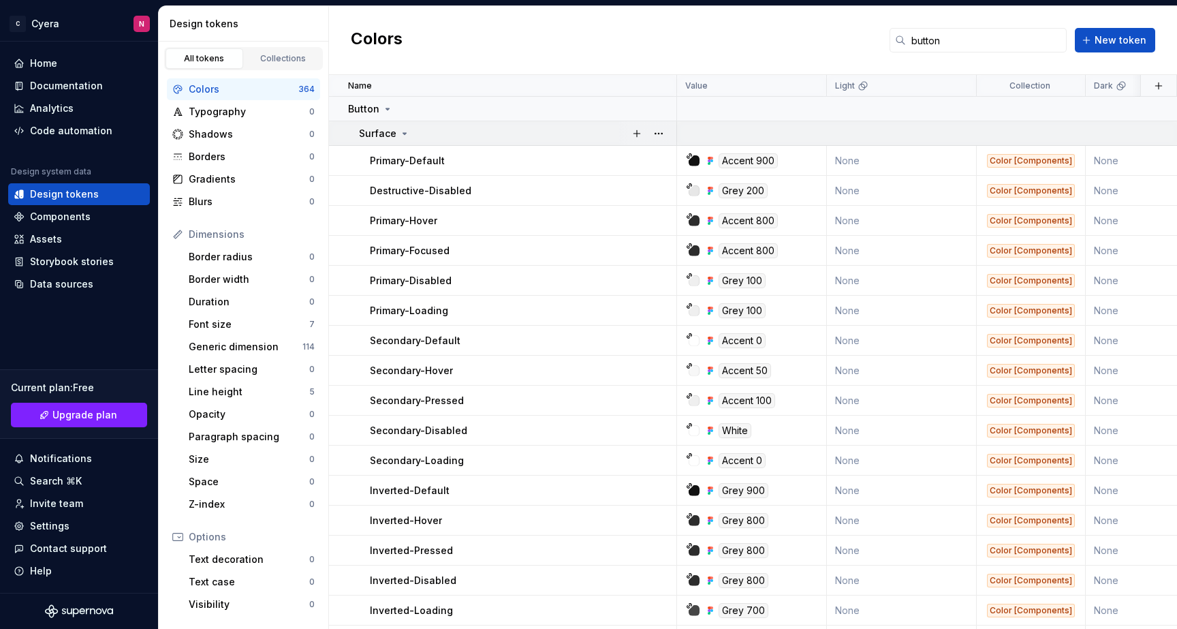
click at [522, 140] on td "Surface" at bounding box center [503, 133] width 348 height 25
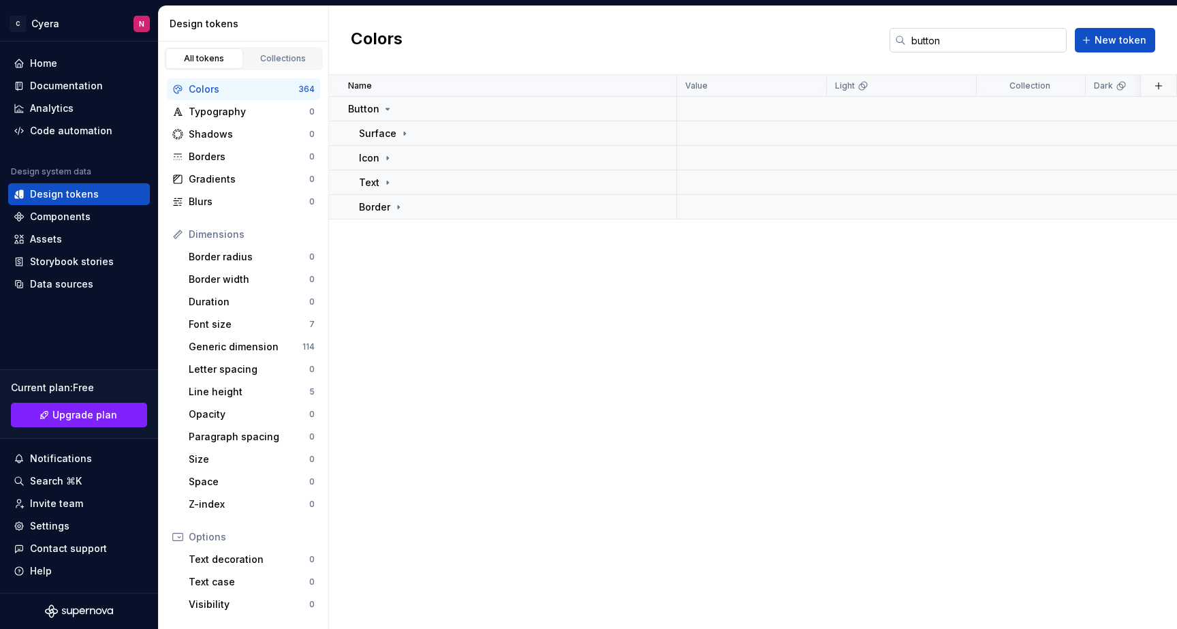
click at [947, 45] on input "button" at bounding box center [986, 40] width 161 height 25
click at [384, 136] on p "Surface" at bounding box center [377, 134] width 37 height 14
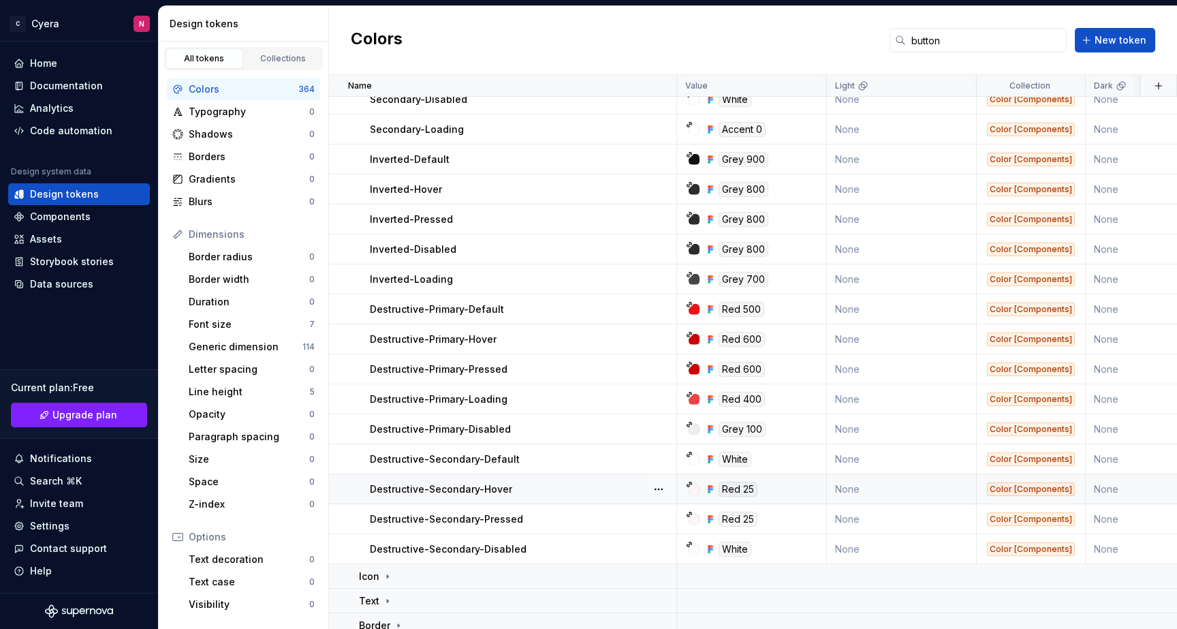
scroll to position [340, 0]
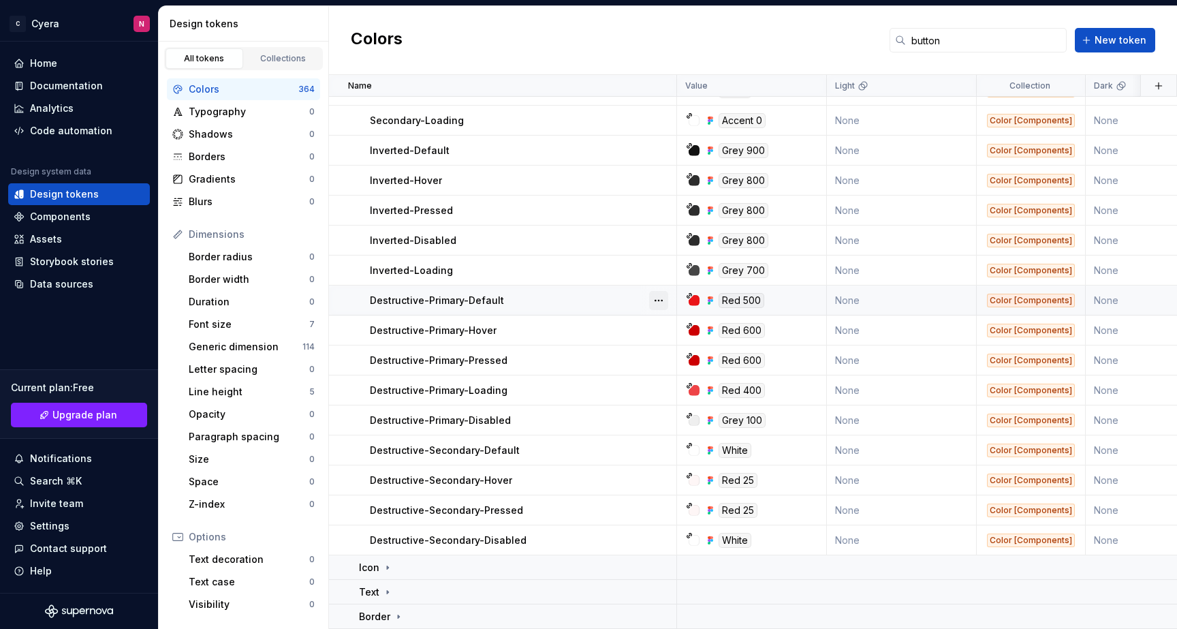
click at [657, 299] on button "button" at bounding box center [658, 300] width 19 height 19
click at [613, 329] on html "C Cyera N Home Documentation Analytics Code automation Design system data Desig…" at bounding box center [588, 314] width 1177 height 629
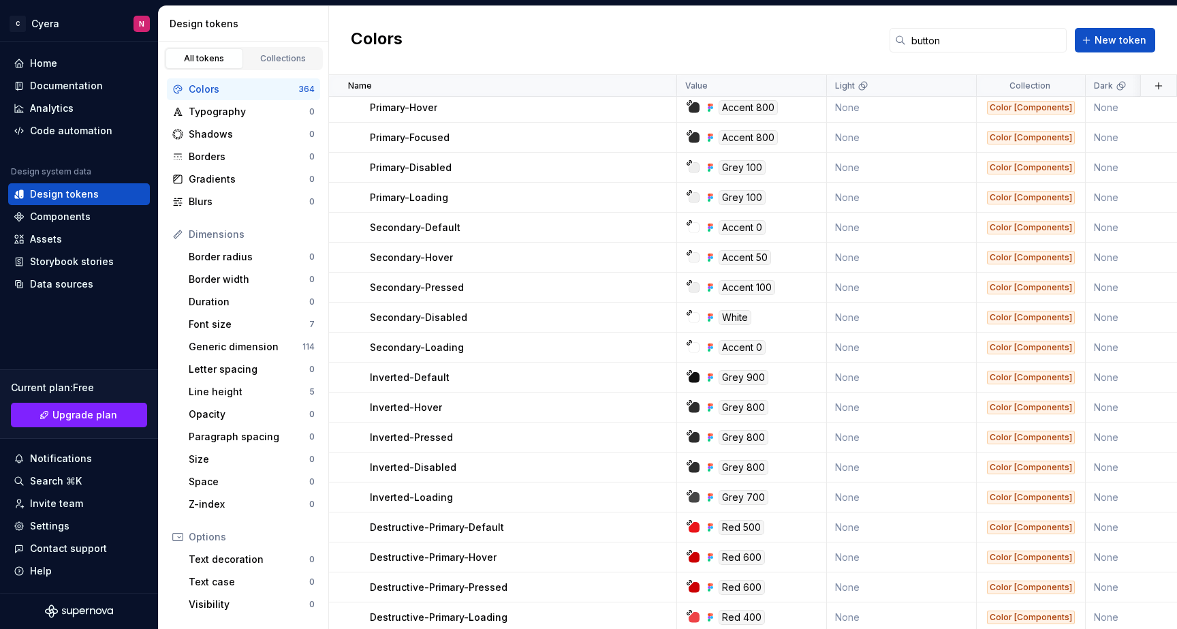
scroll to position [0, 0]
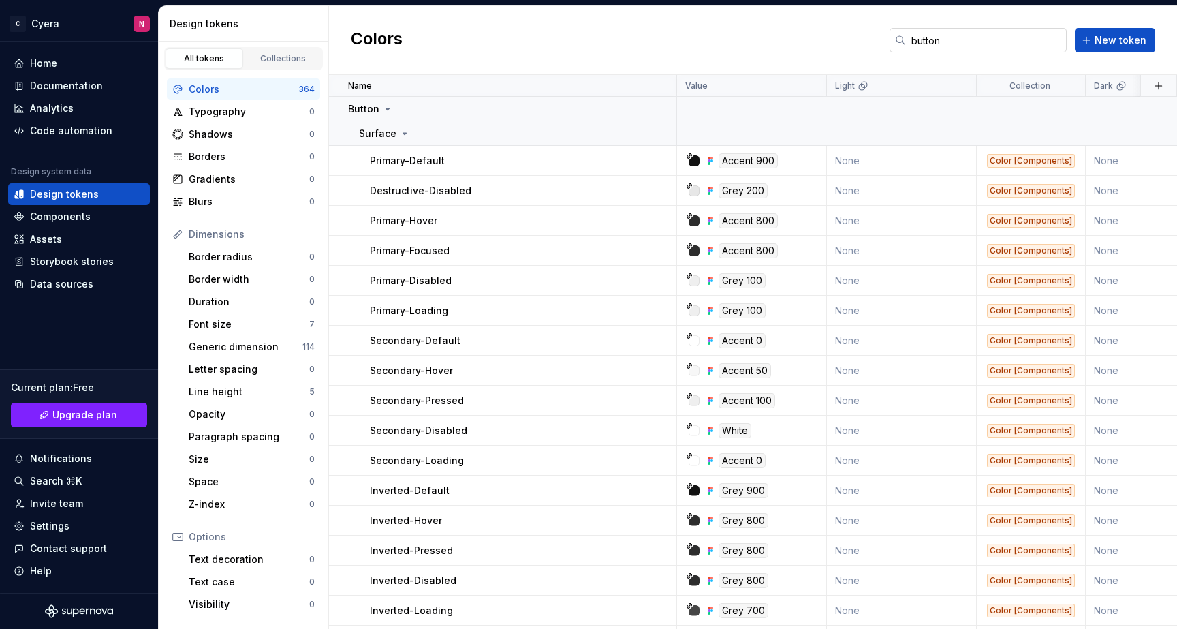
click at [1016, 40] on input "button" at bounding box center [986, 40] width 161 height 25
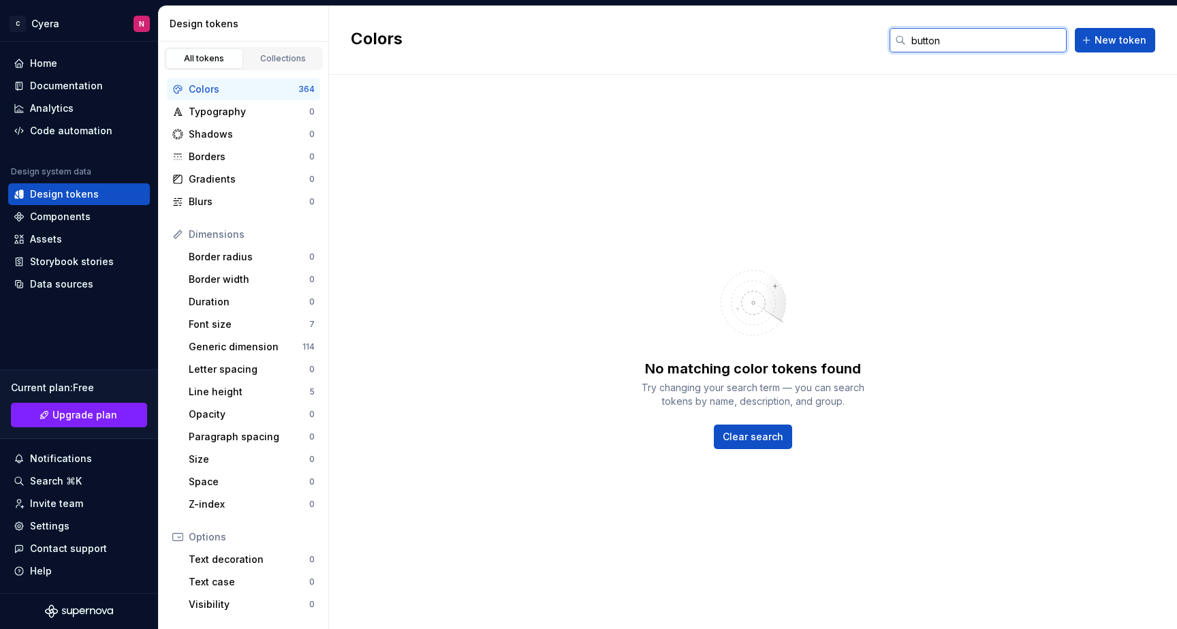
type input "button"
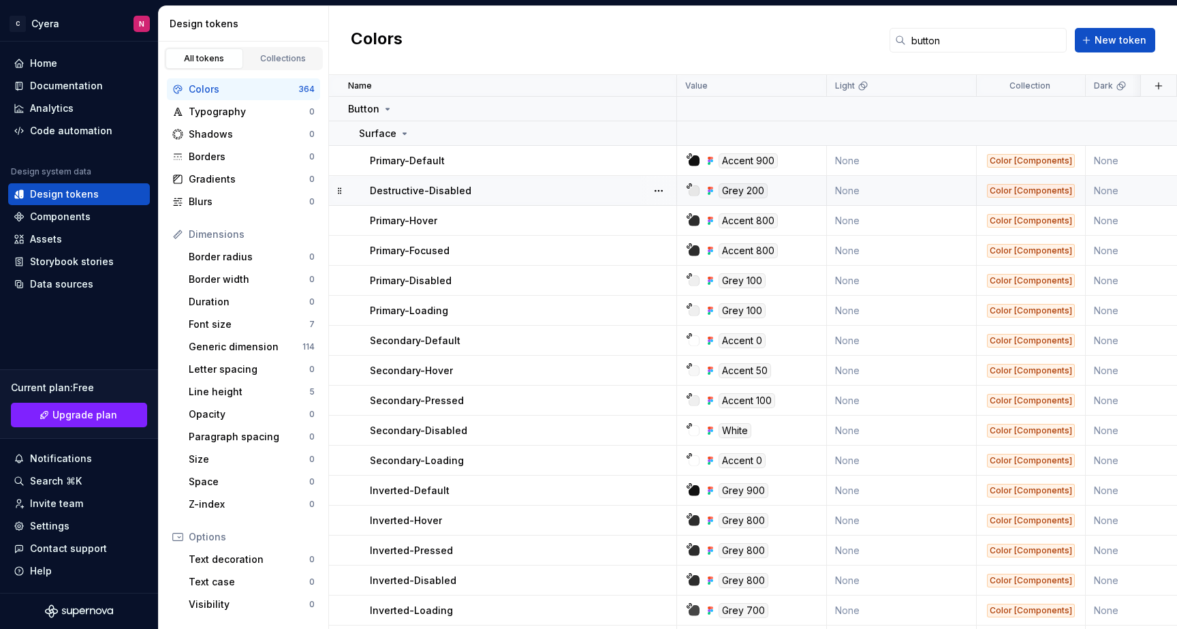
click at [668, 195] on div at bounding box center [658, 190] width 35 height 29
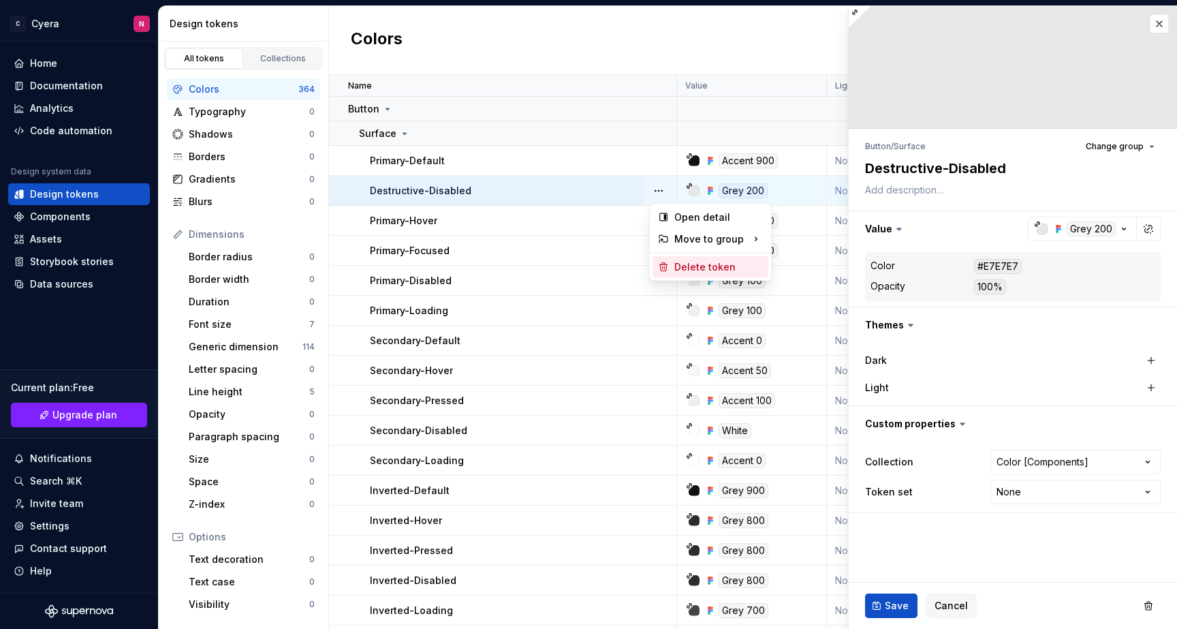
click at [669, 260] on div "Delete token" at bounding box center [710, 267] width 116 height 22
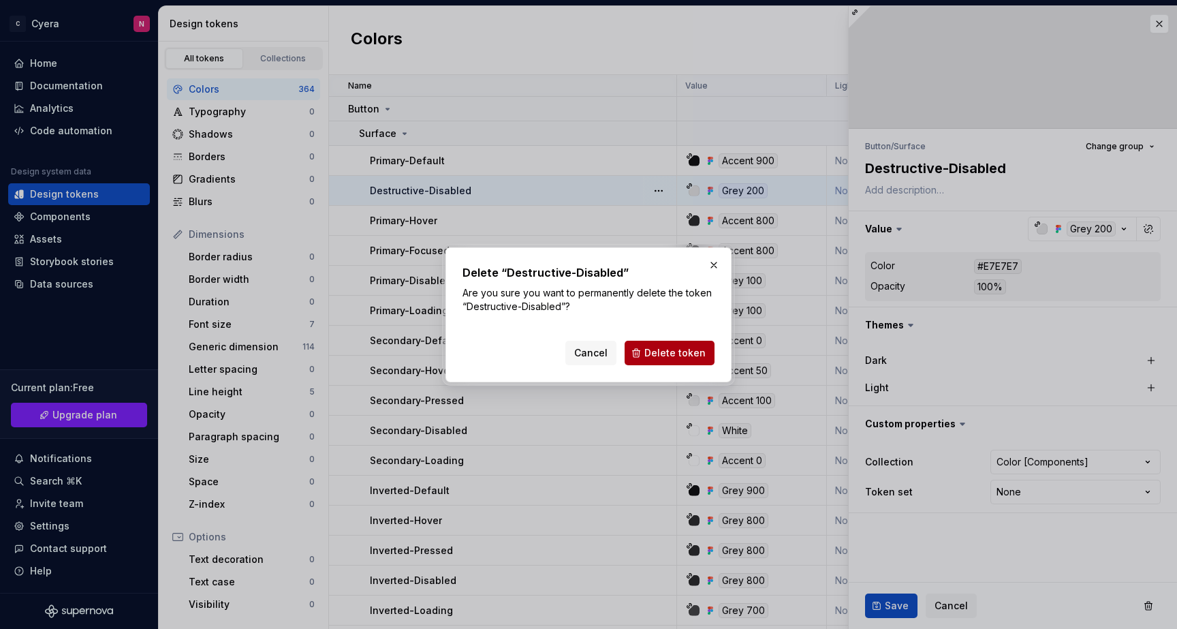
click at [699, 364] on button "Delete token" at bounding box center [669, 353] width 90 height 25
click at [699, 355] on div "Cancel Delete token" at bounding box center [639, 353] width 149 height 25
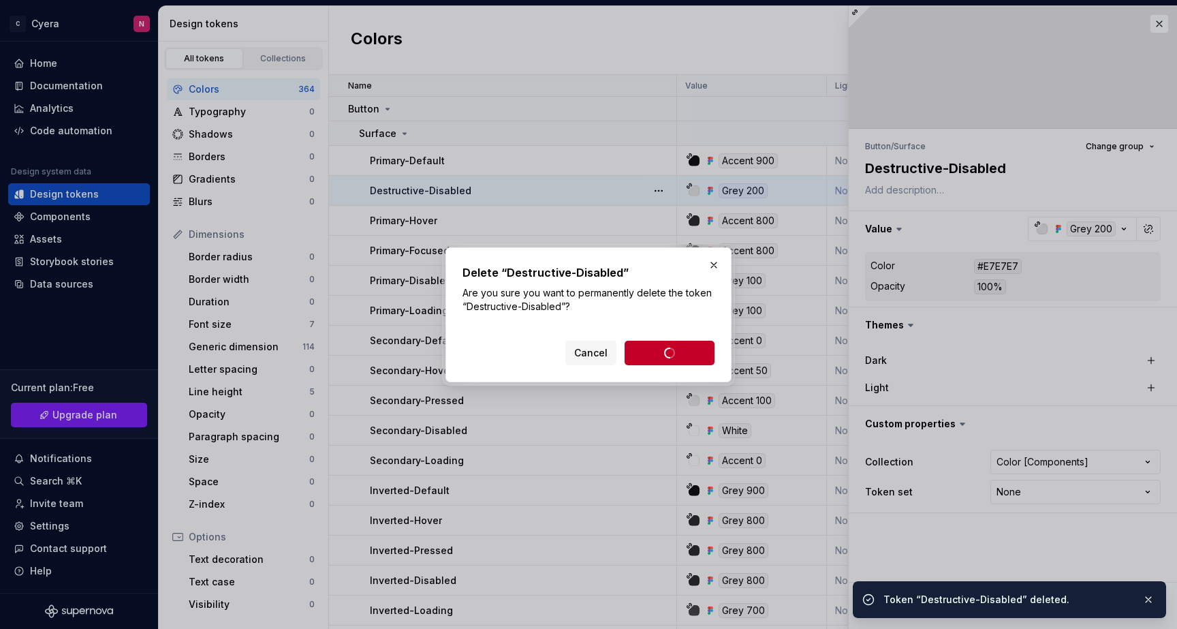
type textarea "*"
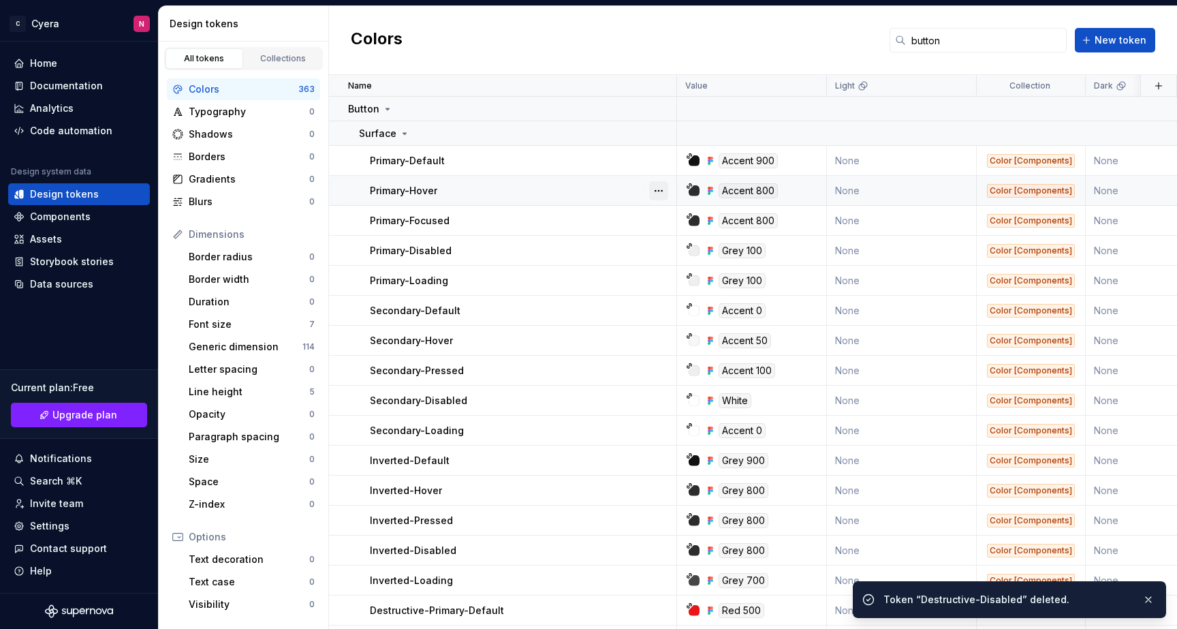
click at [661, 189] on button "button" at bounding box center [658, 190] width 19 height 19
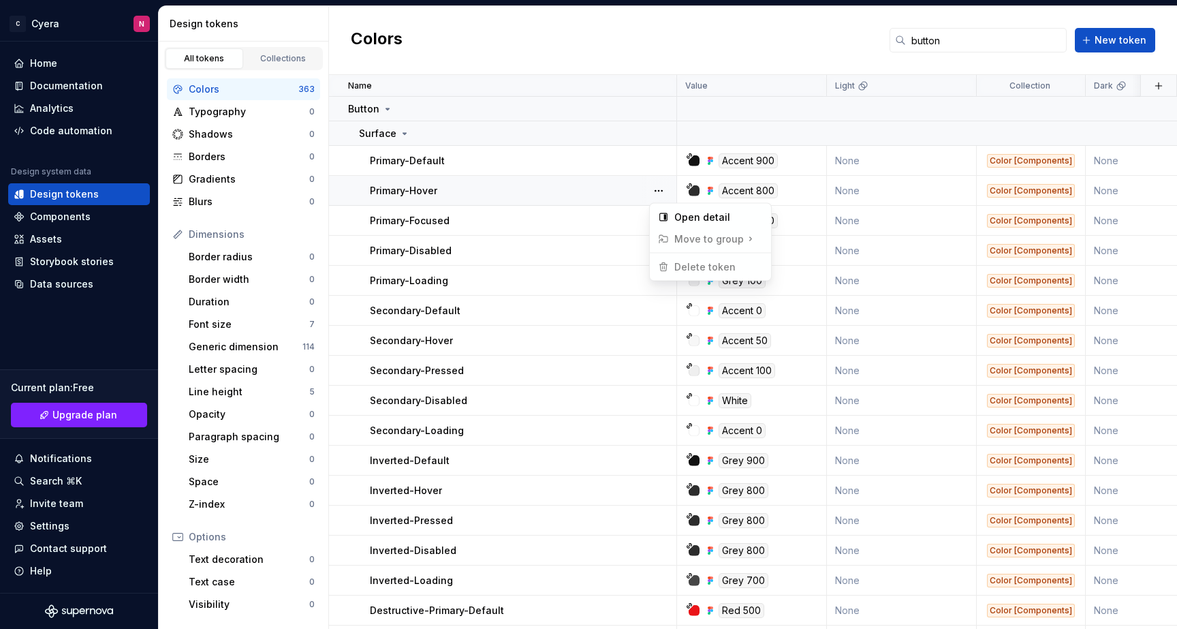
click at [568, 251] on html "C Cyera N Home Documentation Analytics Code automation Design system data Desig…" at bounding box center [588, 314] width 1177 height 629
click at [654, 247] on button "button" at bounding box center [658, 250] width 19 height 19
click at [552, 238] on html "C Cyera N Home Documentation Analytics Code automation Design system data Desig…" at bounding box center [588, 314] width 1177 height 629
click at [286, 62] on div "Collections" at bounding box center [283, 58] width 68 height 11
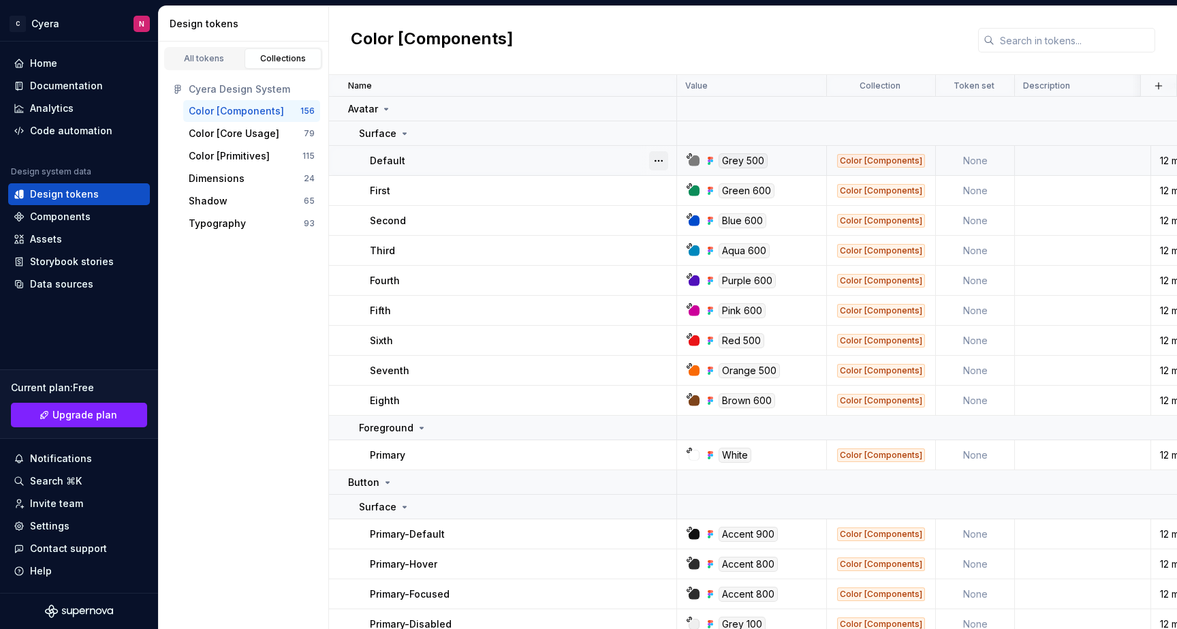
click at [658, 164] on button "button" at bounding box center [658, 160] width 19 height 19
click at [657, 157] on button "button" at bounding box center [658, 160] width 19 height 19
click at [1086, 39] on input "text" at bounding box center [1074, 40] width 161 height 25
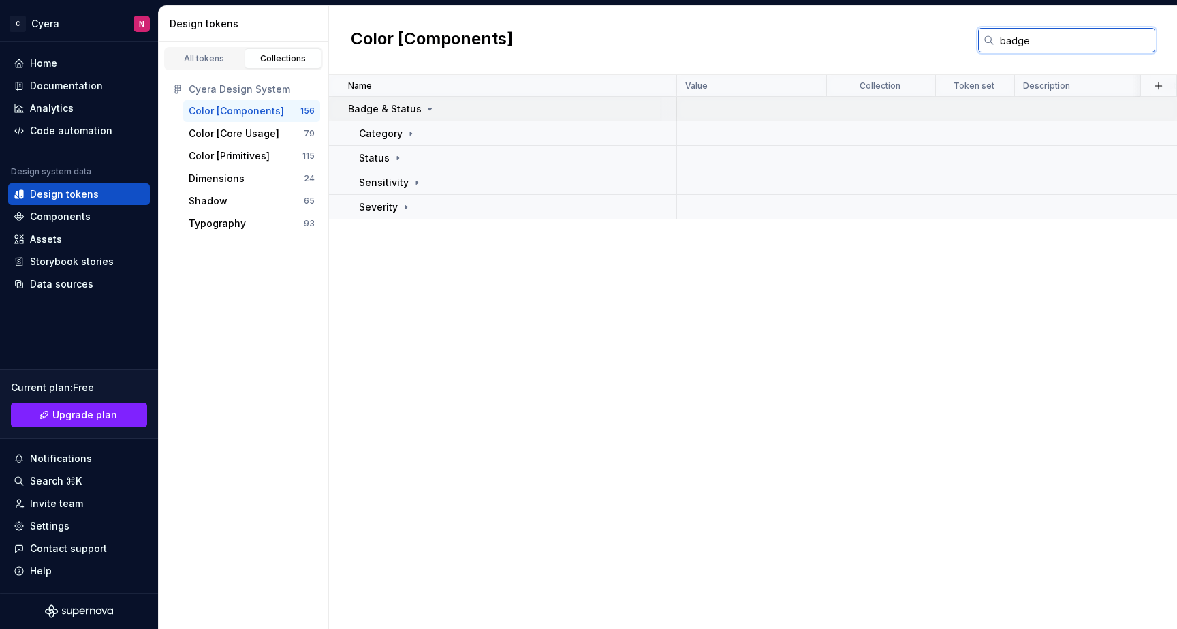
type input "badge"
click at [450, 115] on div "Badge & Status" at bounding box center [512, 109] width 328 height 14
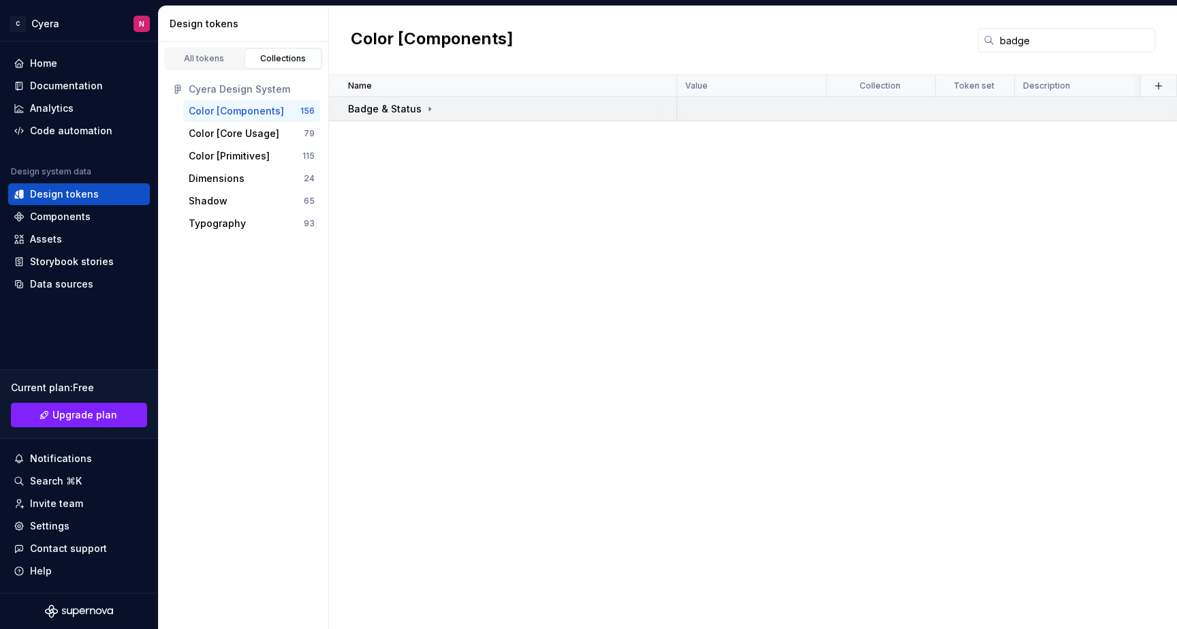
click at [450, 116] on td "Badge & Status" at bounding box center [503, 109] width 348 height 25
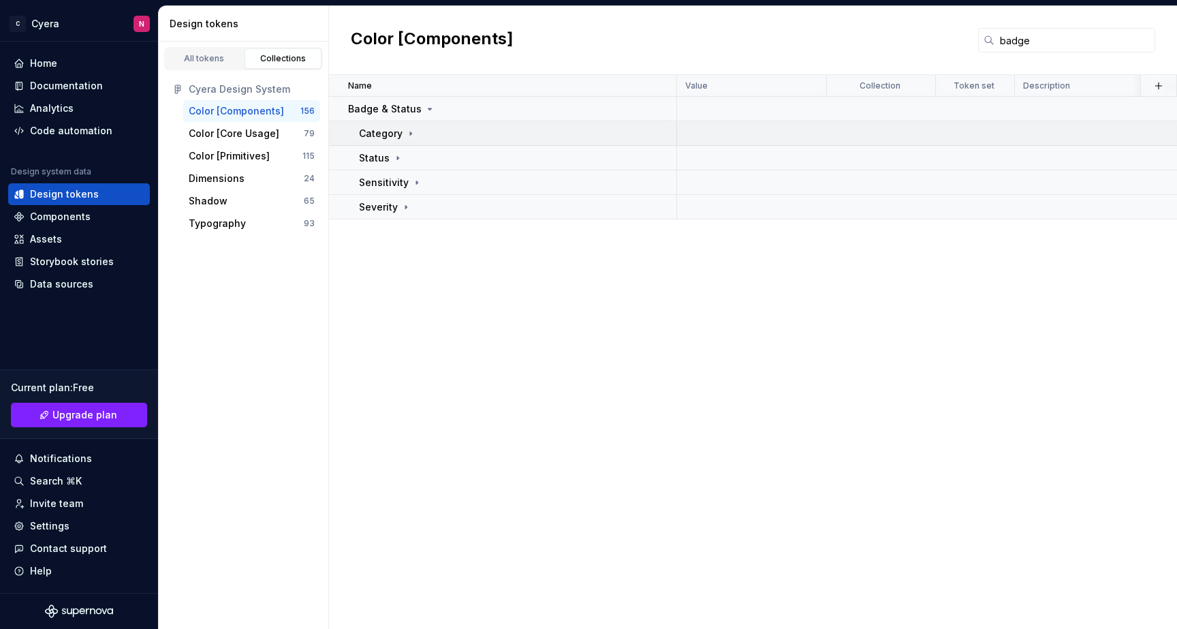
click at [446, 132] on div "Category" at bounding box center [517, 134] width 317 height 14
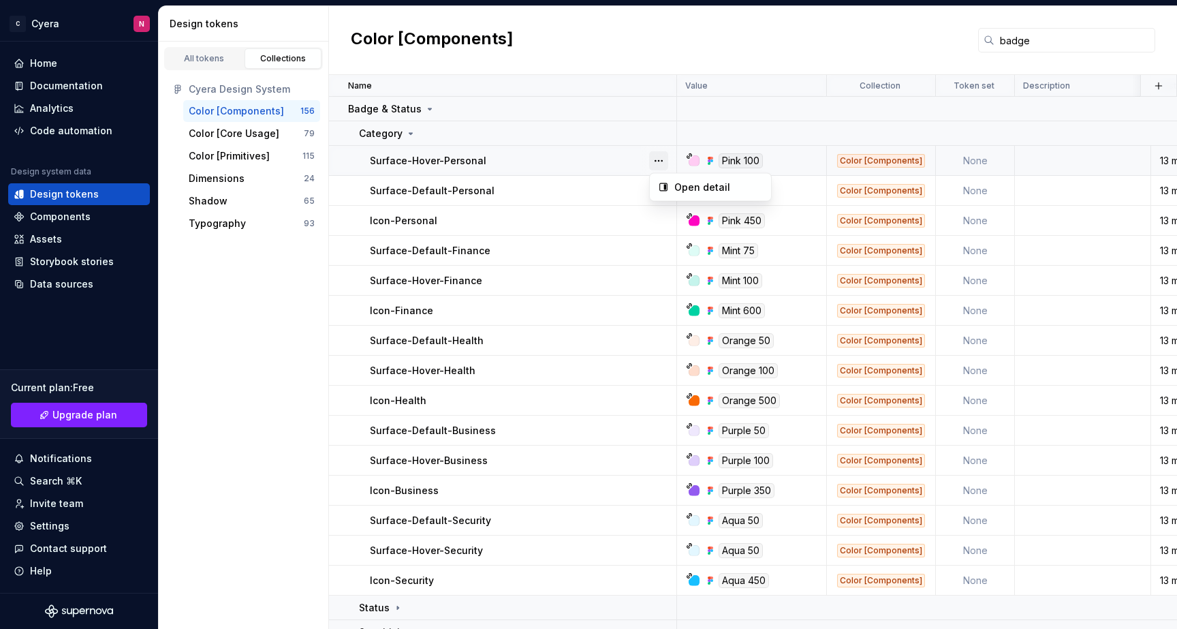
click at [655, 167] on button "button" at bounding box center [658, 160] width 19 height 19
click at [567, 189] on html "C Cyera N Home Documentation Analytics Code automation Design system data Desig…" at bounding box center [588, 314] width 1177 height 629
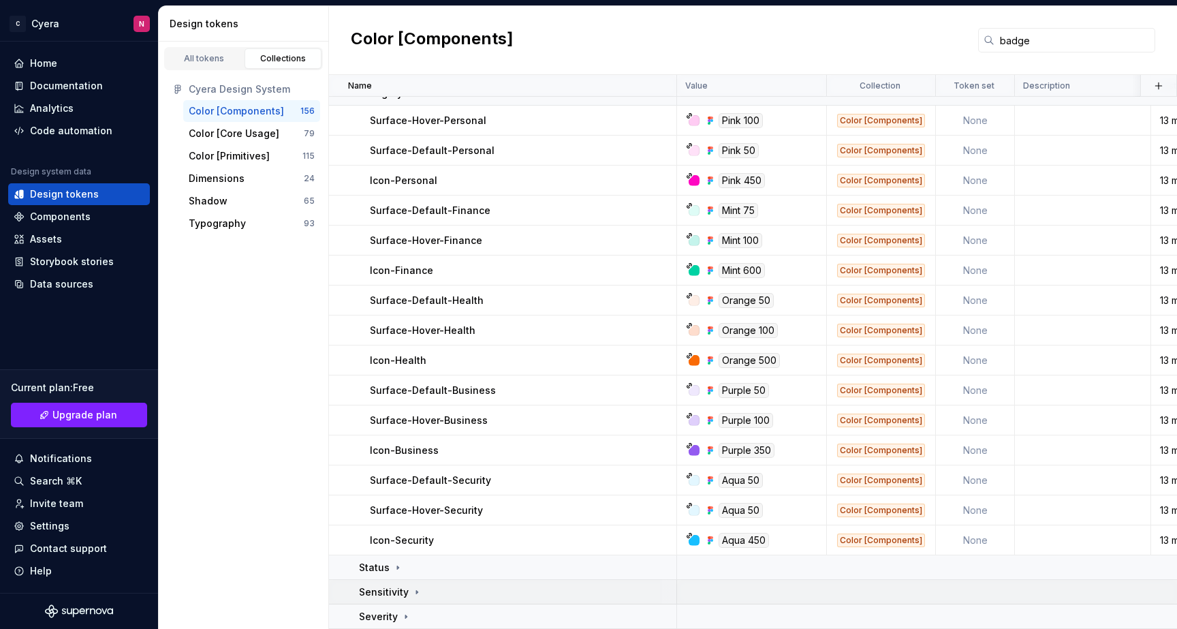
click at [655, 588] on div "Sensitivity" at bounding box center [517, 592] width 317 height 14
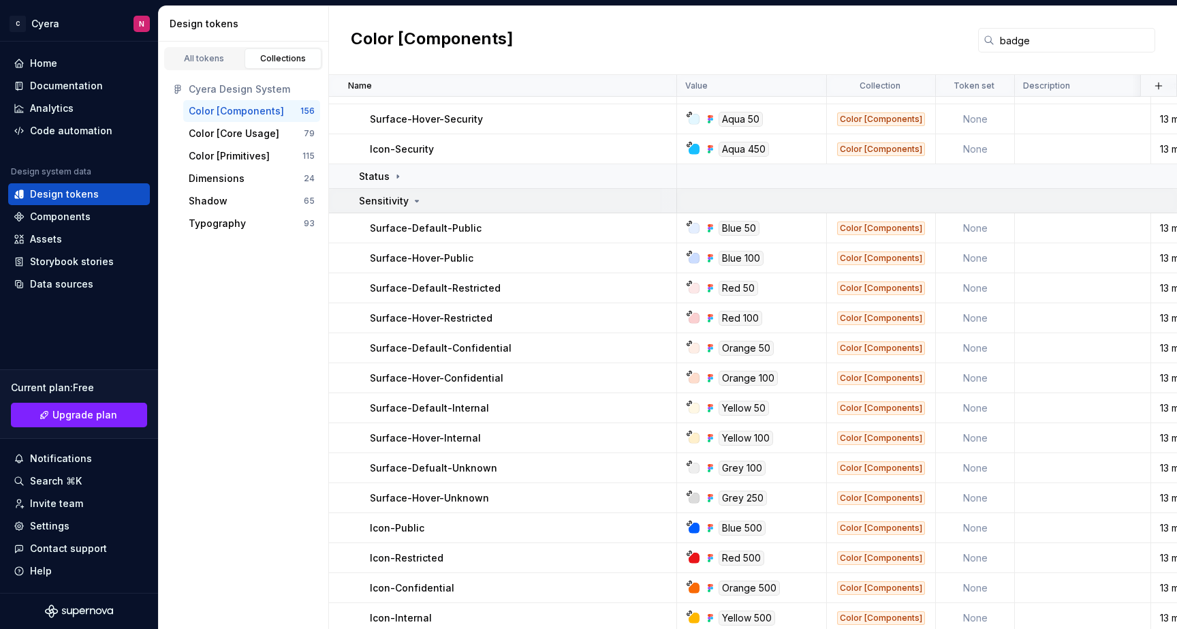
scroll to position [490, 0]
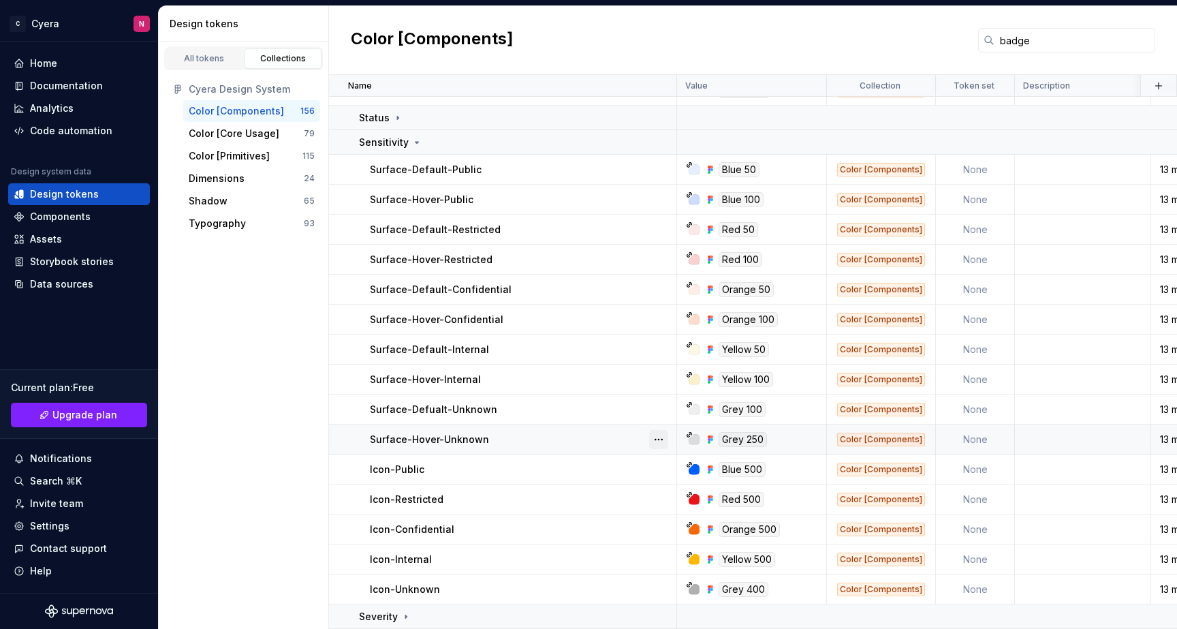
click at [665, 433] on button "button" at bounding box center [658, 439] width 19 height 19
click at [664, 434] on button "button" at bounding box center [658, 439] width 19 height 19
click at [661, 613] on div at bounding box center [668, 616] width 16 height 24
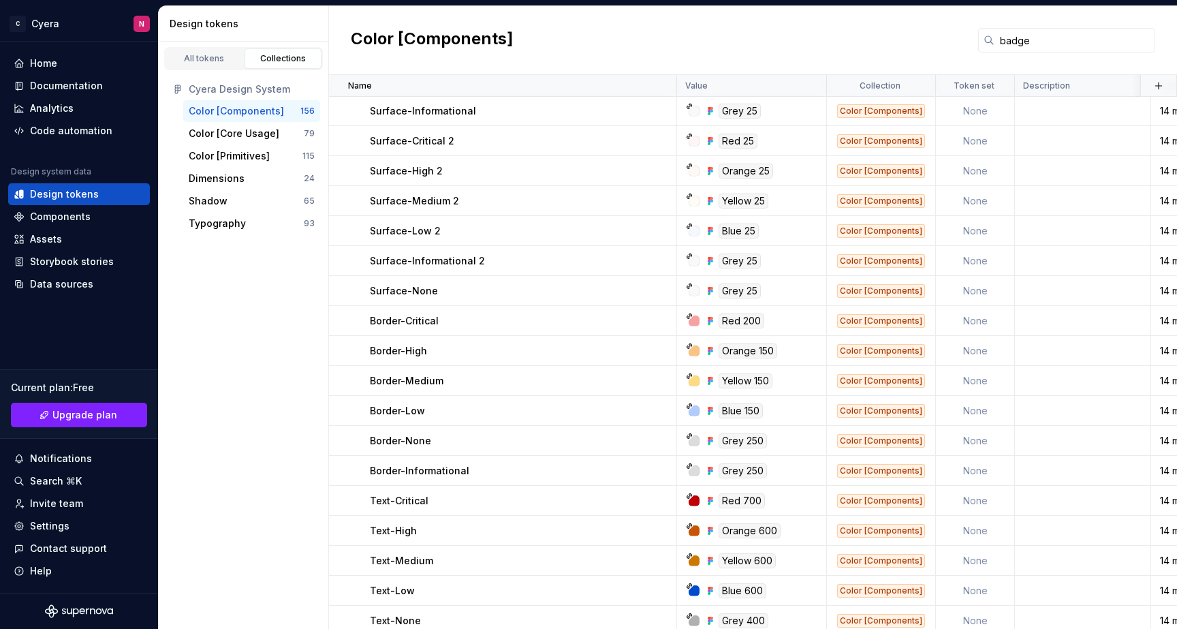
scroll to position [1179, 0]
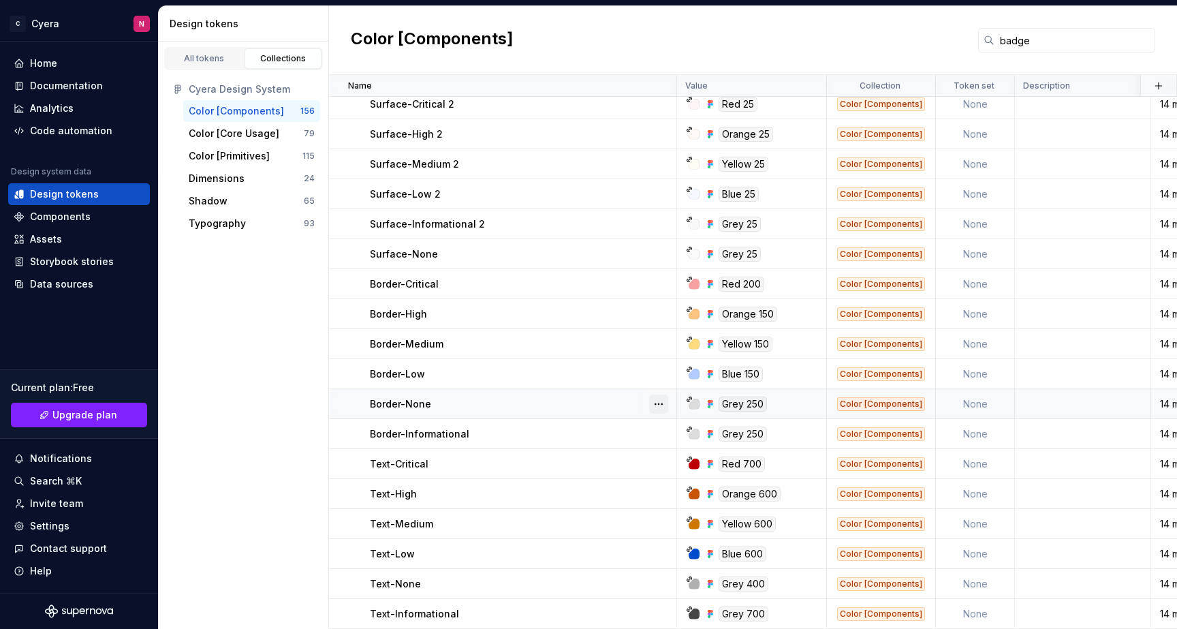
click at [660, 398] on button "button" at bounding box center [658, 403] width 19 height 19
click at [659, 400] on button "button" at bounding box center [658, 403] width 19 height 19
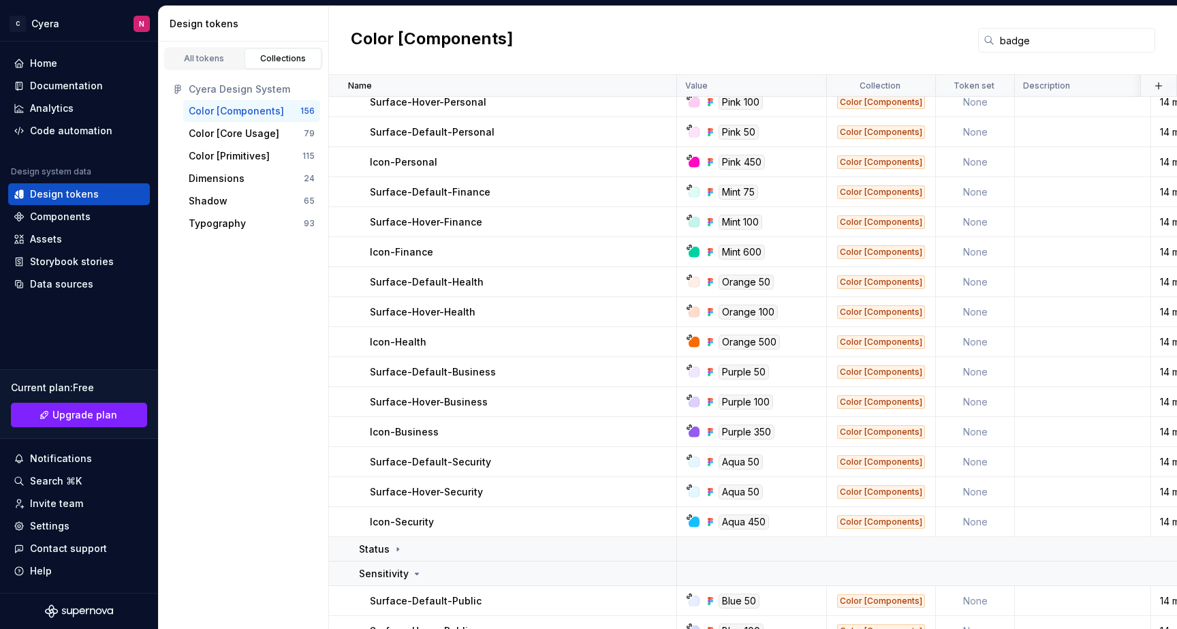
scroll to position [0, 0]
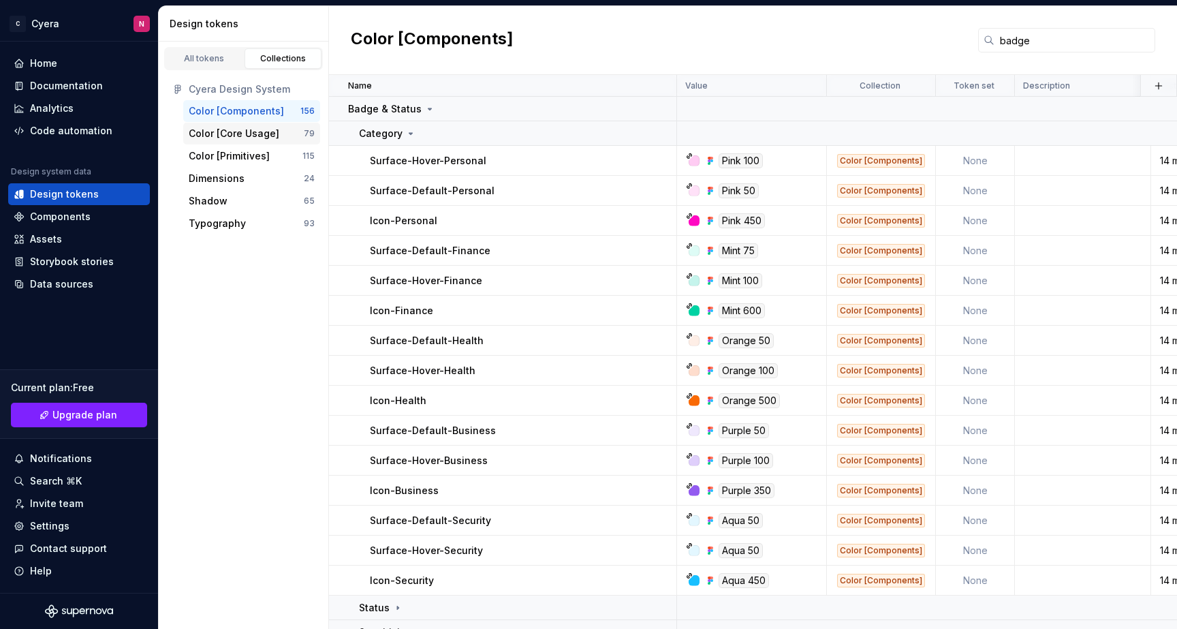
click at [238, 130] on div "Color [Core Usage]" at bounding box center [234, 134] width 91 height 14
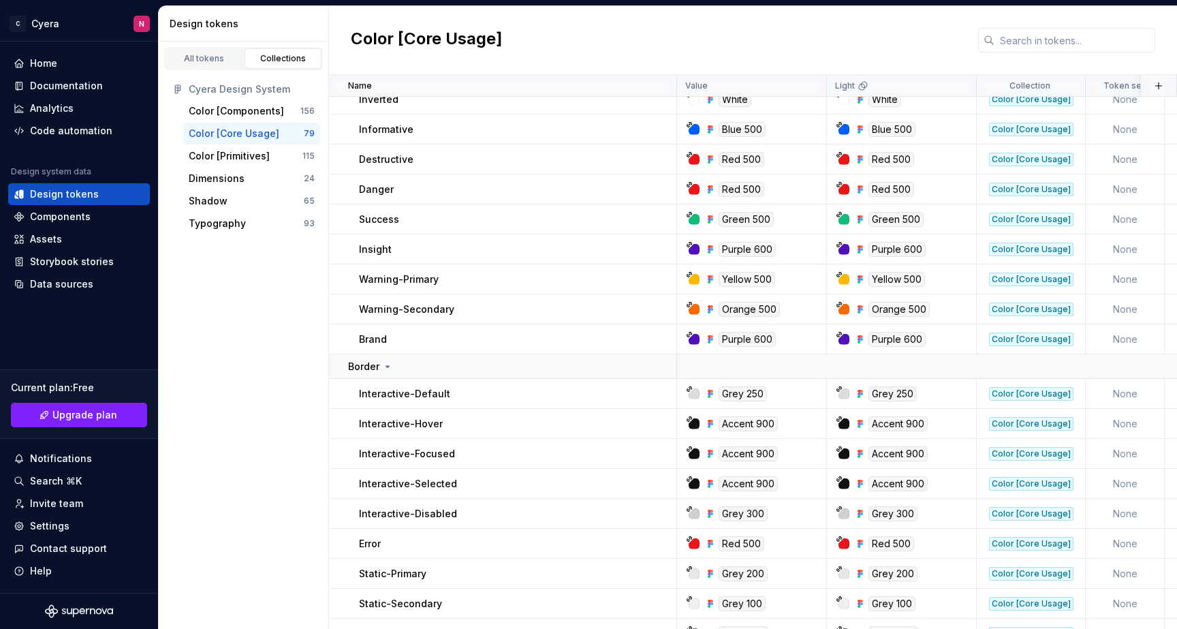
scroll to position [1788, 0]
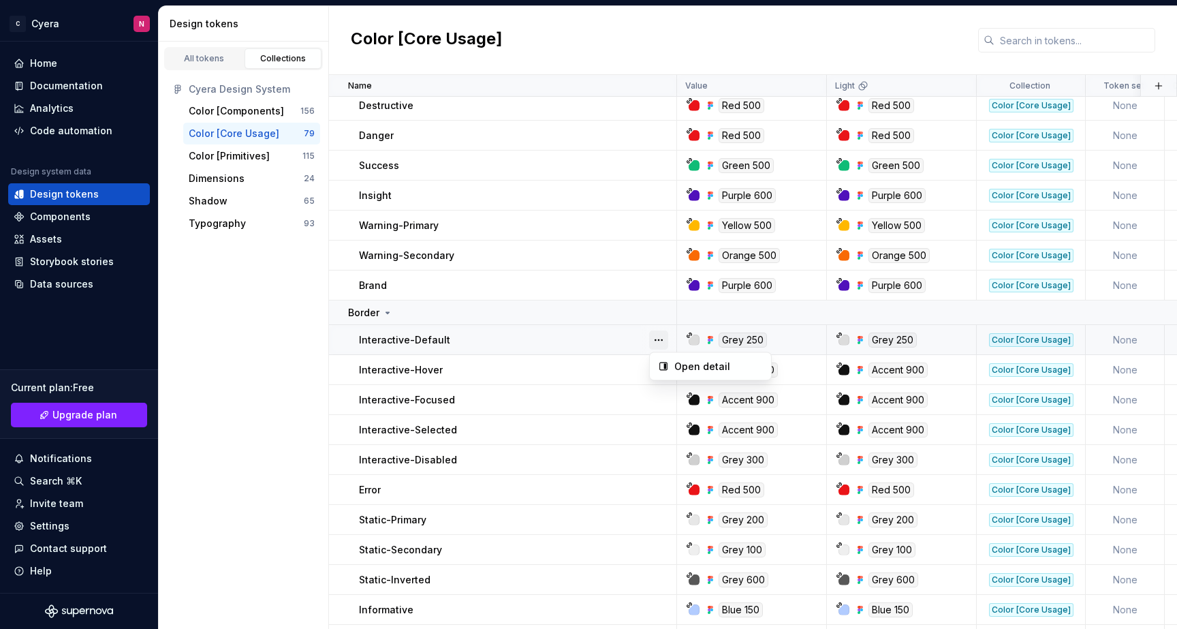
click at [667, 335] on span at bounding box center [658, 339] width 19 height 19
click at [667, 336] on button "button" at bounding box center [658, 339] width 19 height 19
click at [247, 155] on div "Color [Primitives]" at bounding box center [229, 156] width 81 height 14
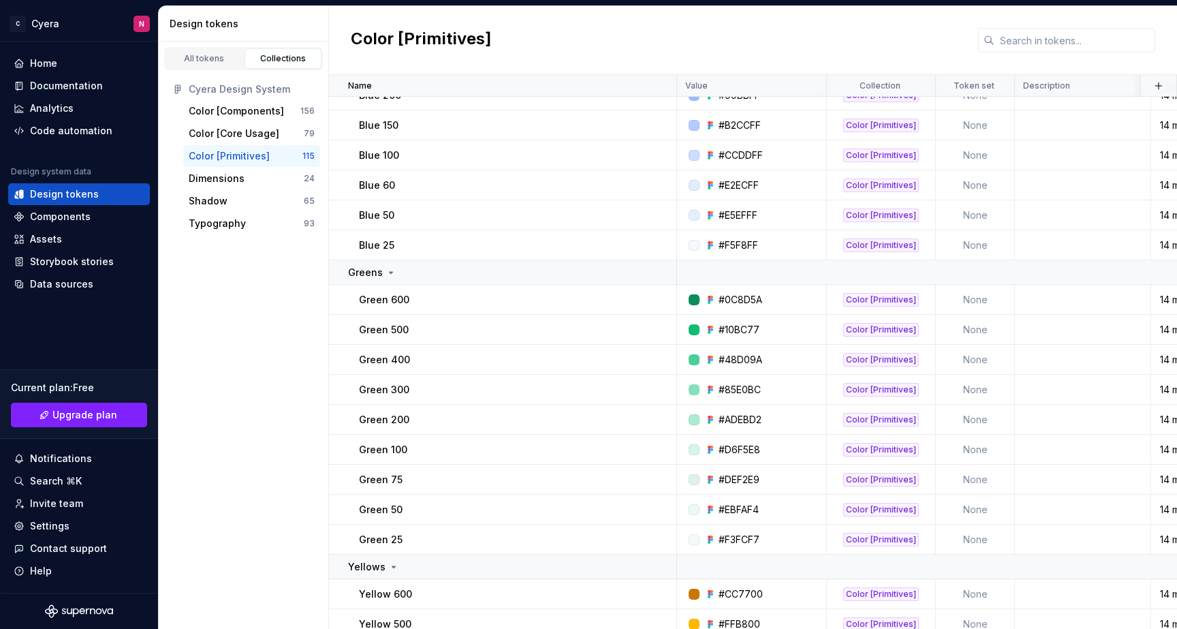
scroll to position [1396, 0]
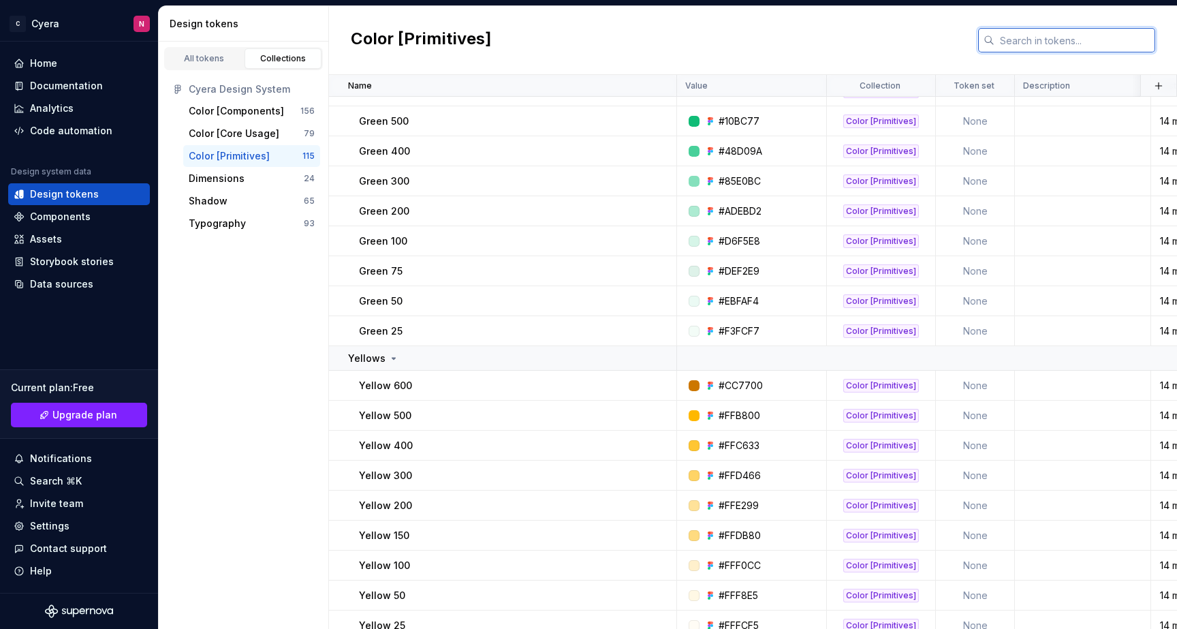
click at [1010, 39] on input "text" at bounding box center [1074, 40] width 161 height 25
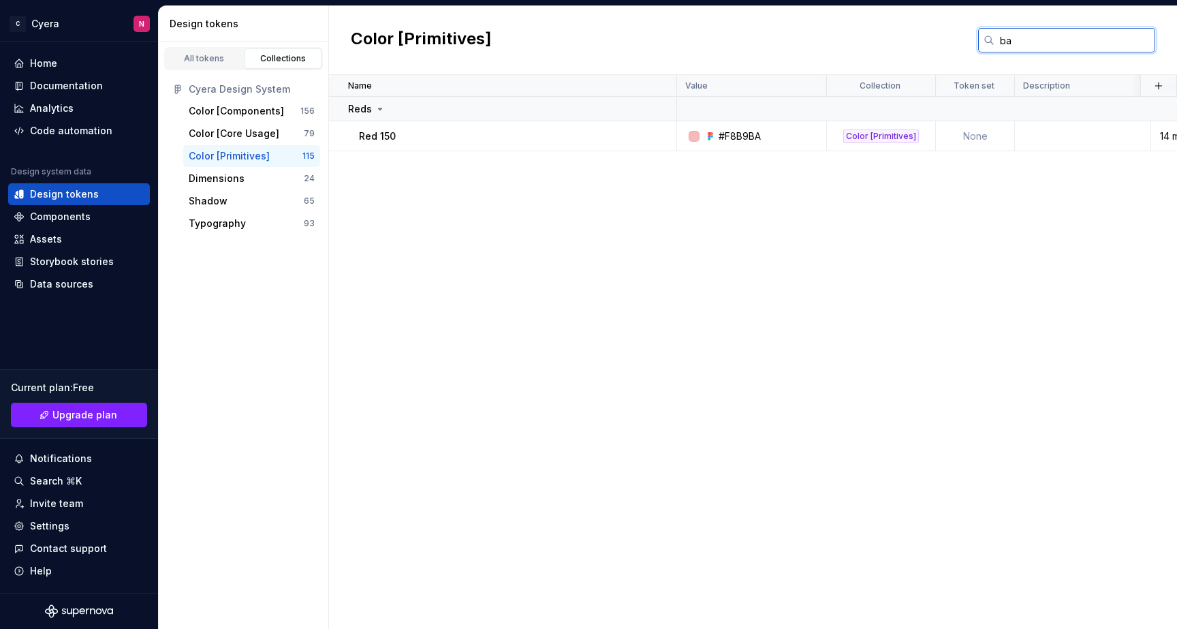
scroll to position [0, 0]
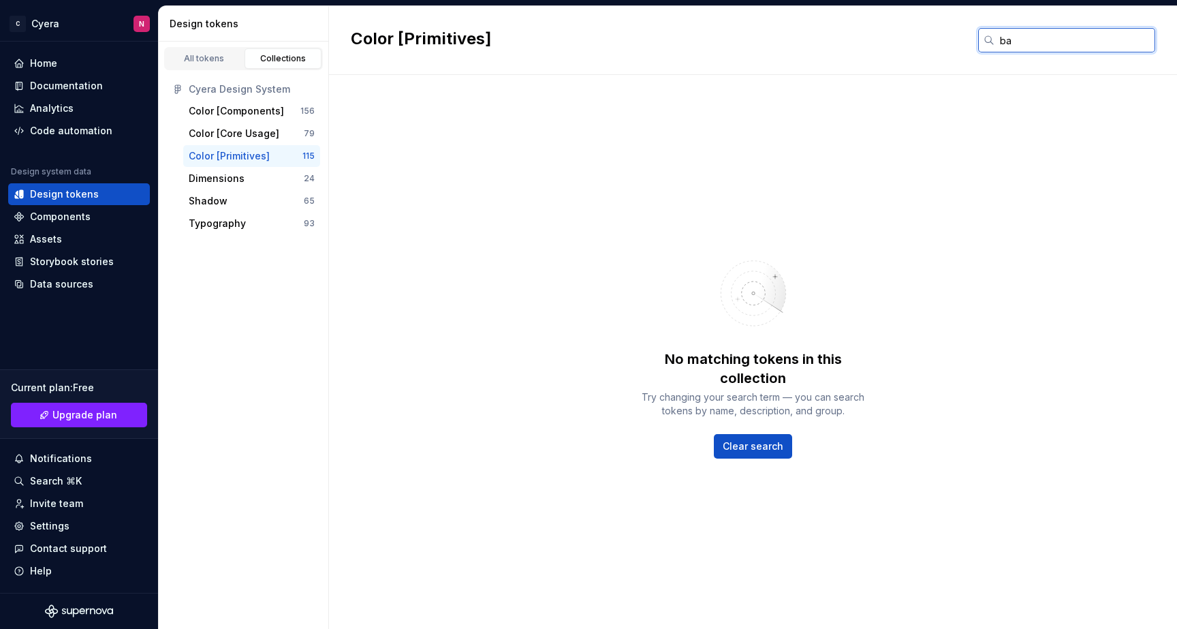
type input "b"
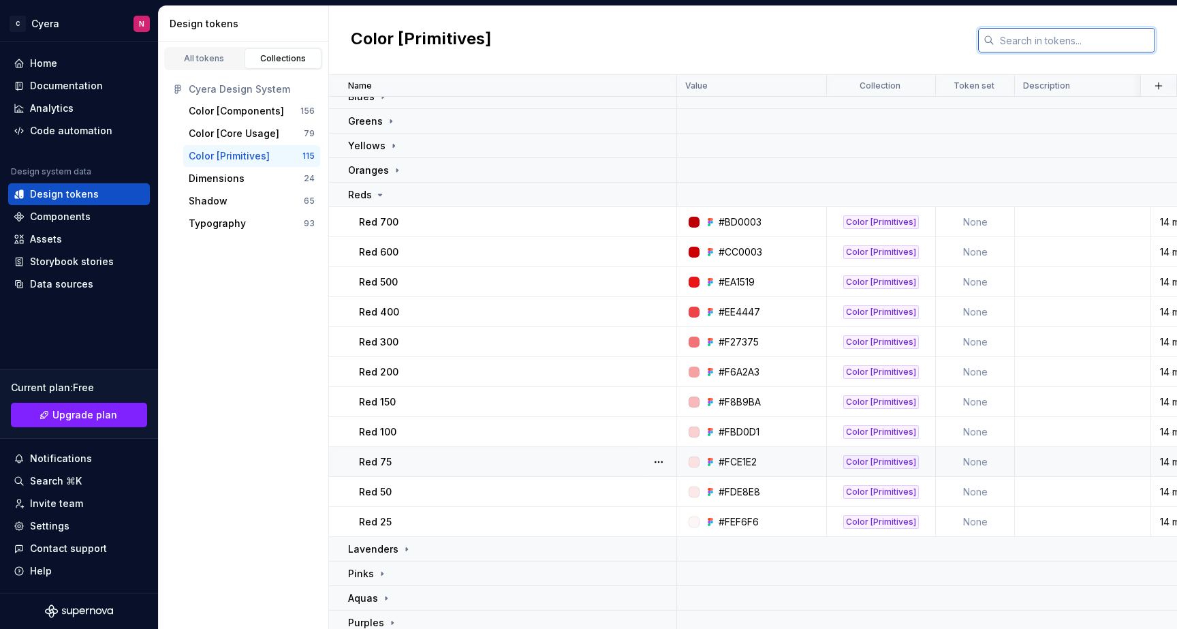
scroll to position [116, 0]
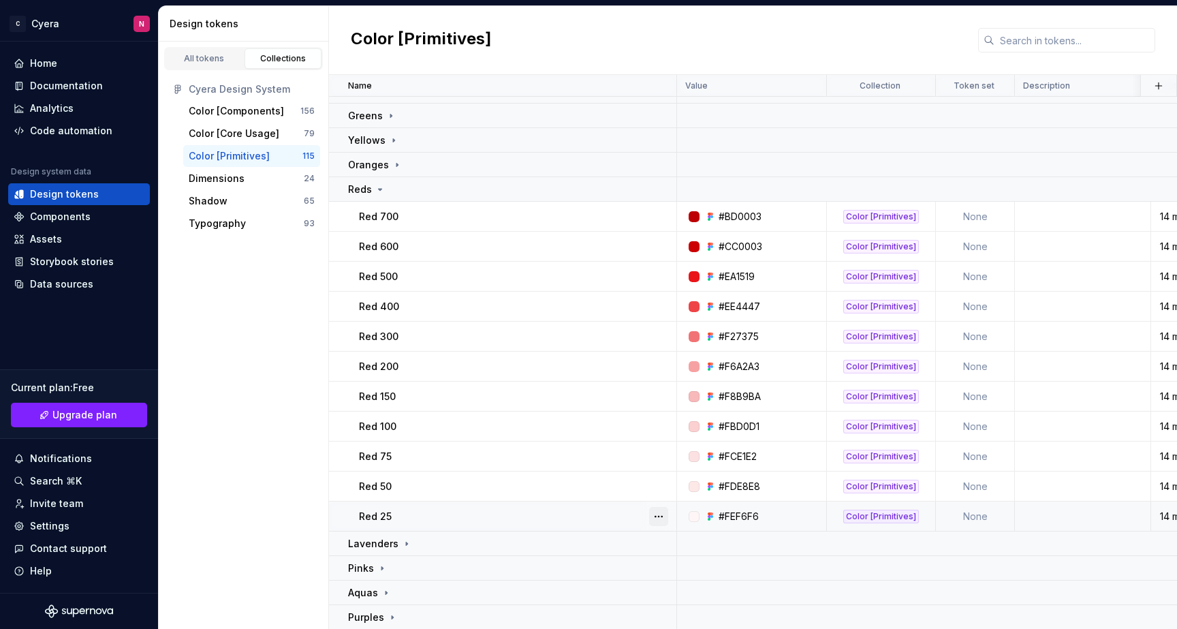
click at [659, 520] on button "button" at bounding box center [658, 516] width 19 height 19
click at [659, 486] on html "C Cyera N Home Documentation Analytics Code automation Design system data Desig…" at bounding box center [588, 314] width 1177 height 629
click at [659, 486] on button "button" at bounding box center [658, 486] width 19 height 19
click at [266, 439] on html "C Cyera N Home Documentation Analytics Code automation Design system data Desig…" at bounding box center [588, 314] width 1177 height 629
